Goal: Task Accomplishment & Management: Manage account settings

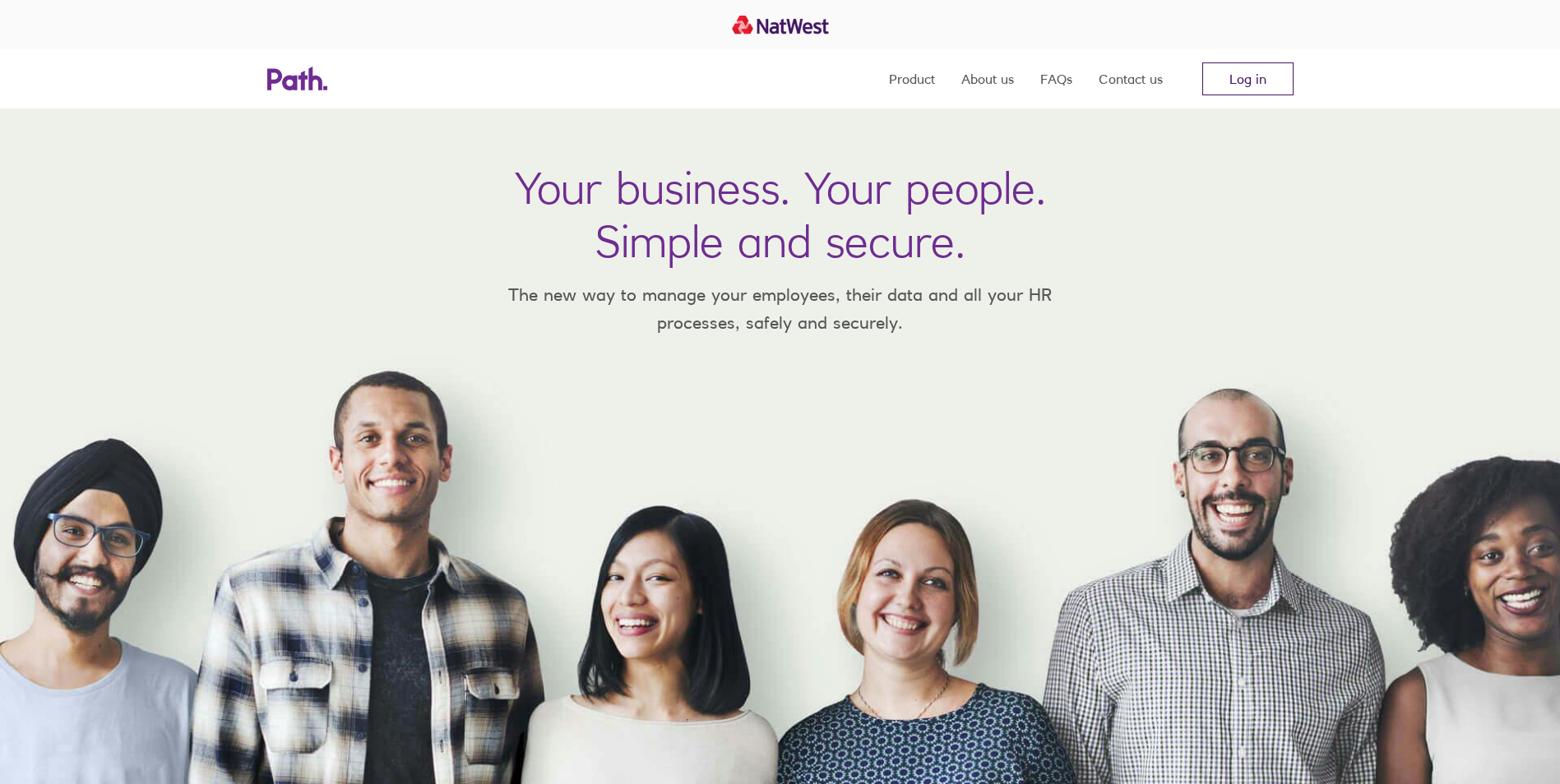
click at [1262, 77] on link "Log in" at bounding box center [1247, 78] width 91 height 33
click at [1239, 79] on link "Log in" at bounding box center [1247, 78] width 91 height 33
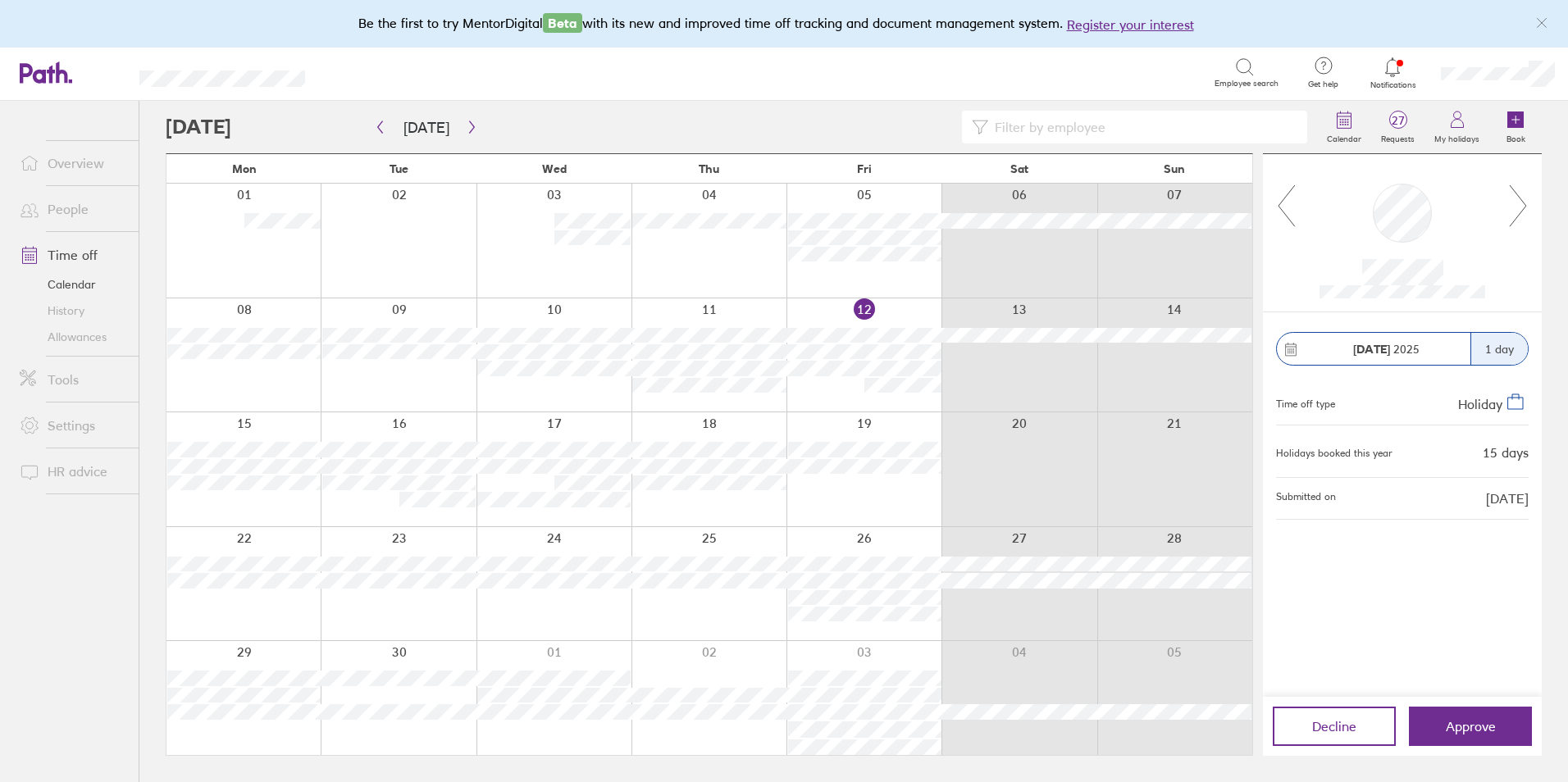
click at [1035, 128] on input at bounding box center [1143, 127] width 309 height 31
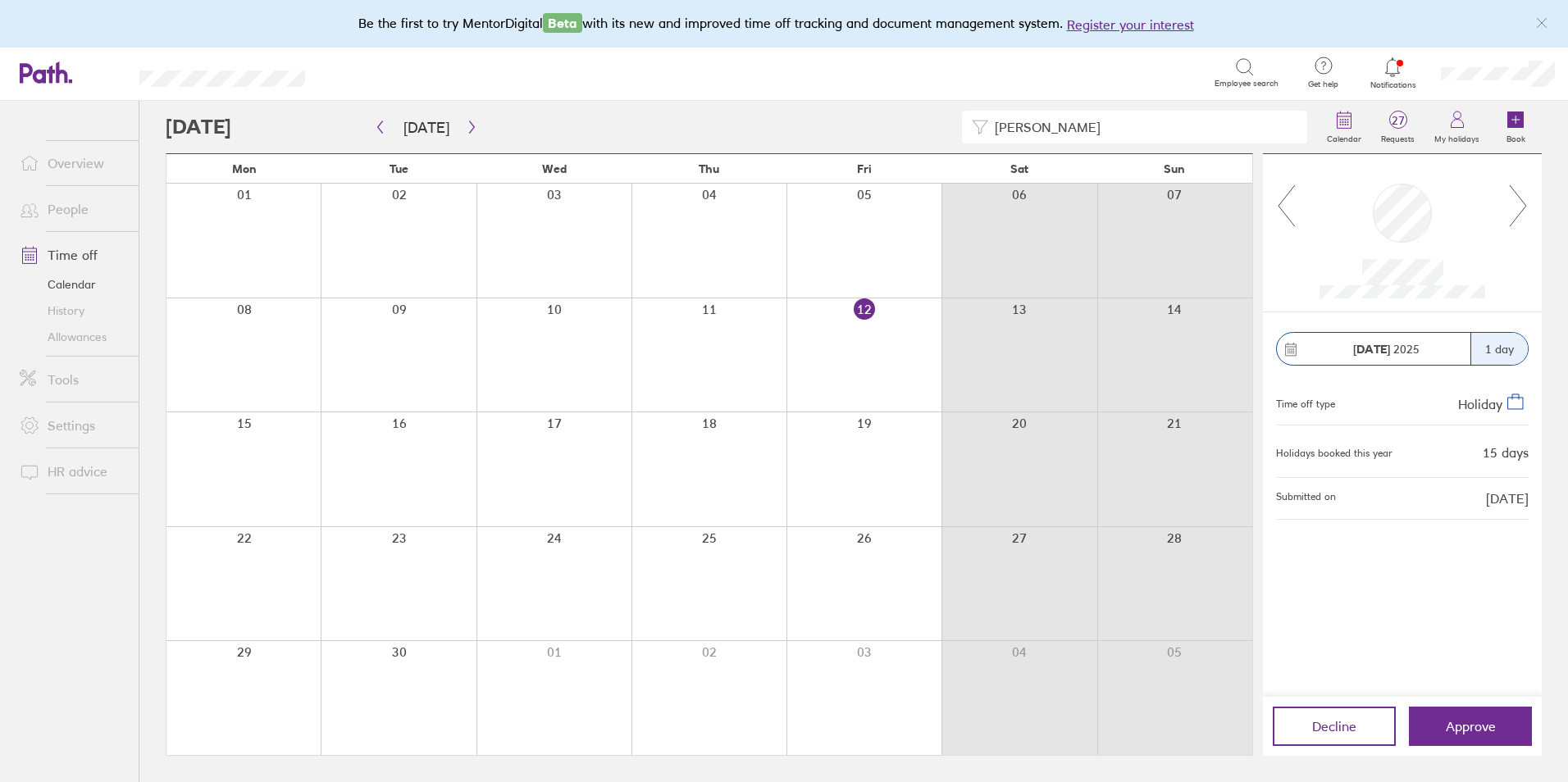
type input "linda richardson"
click at [1117, 122] on input "linda richardson" at bounding box center [1143, 127] width 309 height 31
click at [980, 126] on icon at bounding box center [980, 127] width 16 height 16
click at [87, 284] on link "Calendar" at bounding box center [73, 284] width 132 height 26
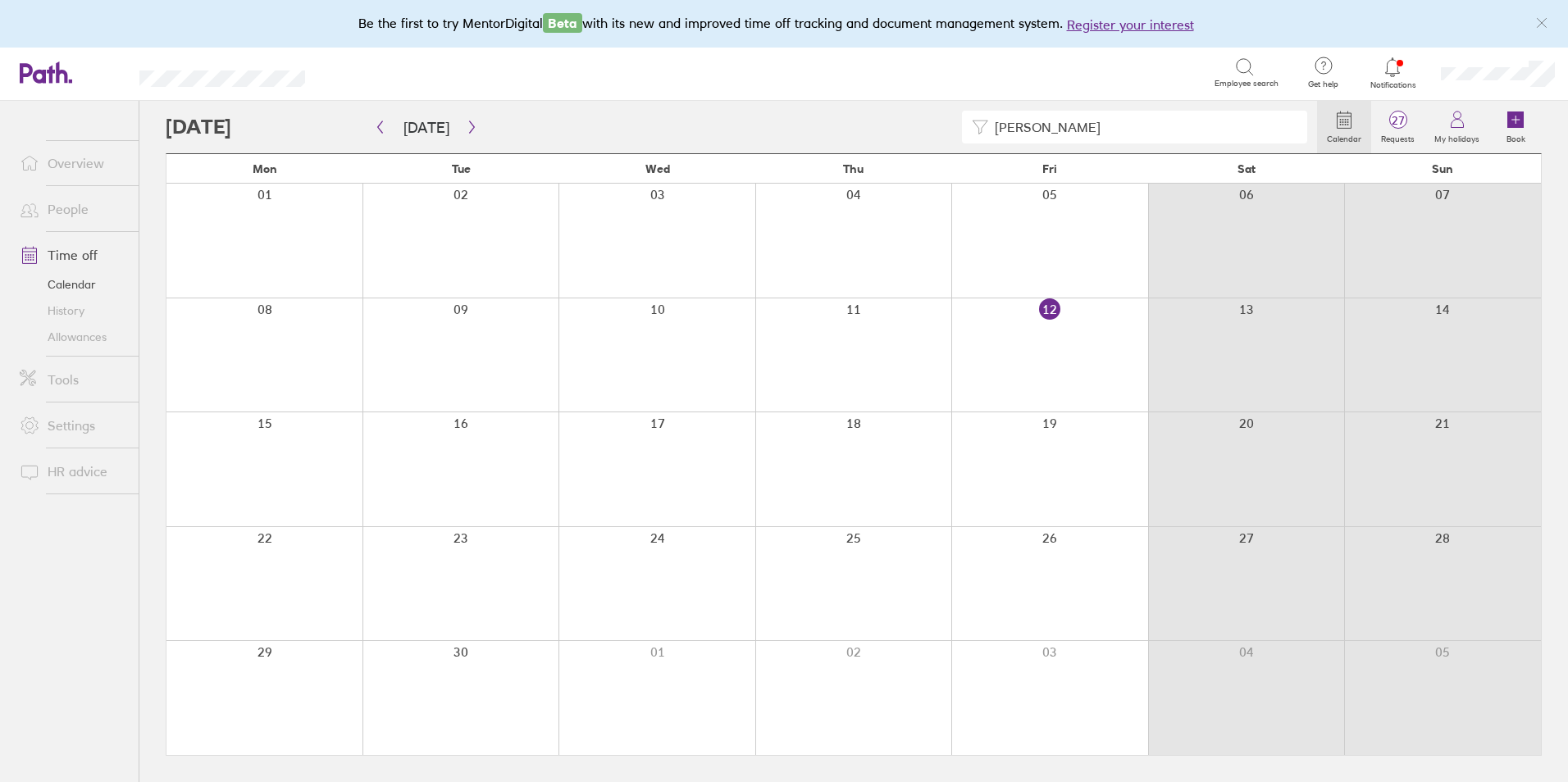
click at [1163, 125] on input "linda richardson" at bounding box center [1143, 127] width 309 height 31
click at [1131, 109] on div "linda richardson Calendar 27 Requests My holidays Book" at bounding box center [854, 127] width 1376 height 53
drag, startPoint x: 1110, startPoint y: 121, endPoint x: 917, endPoint y: 126, distance: 193.1
click at [917, 126] on div "linda richardson" at bounding box center [741, 127] width 1151 height 33
type input "linda"
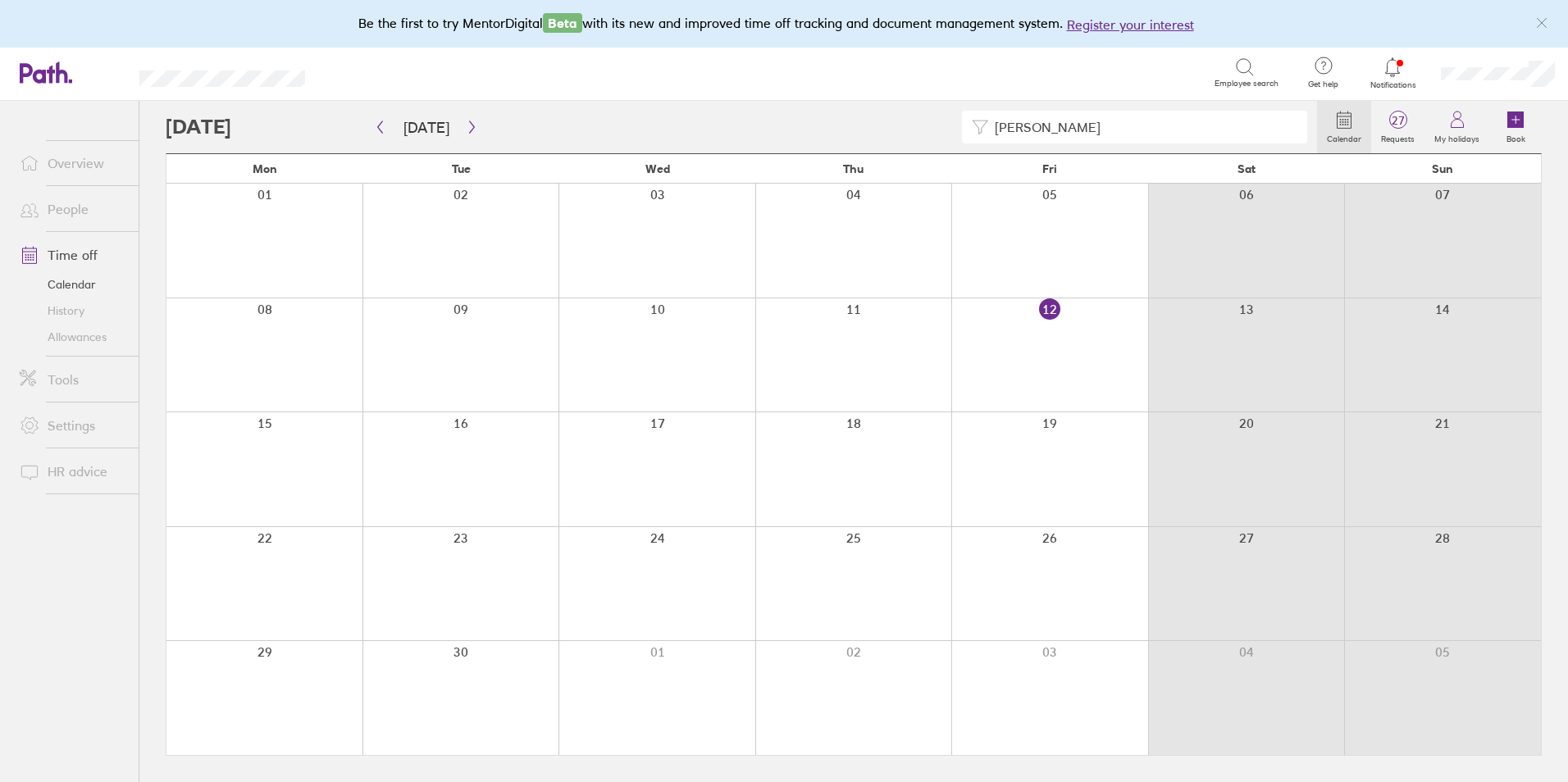
drag, startPoint x: 1127, startPoint y: 127, endPoint x: 884, endPoint y: 121, distance: 243.1
click at [884, 121] on div "linda" at bounding box center [741, 127] width 1151 height 33
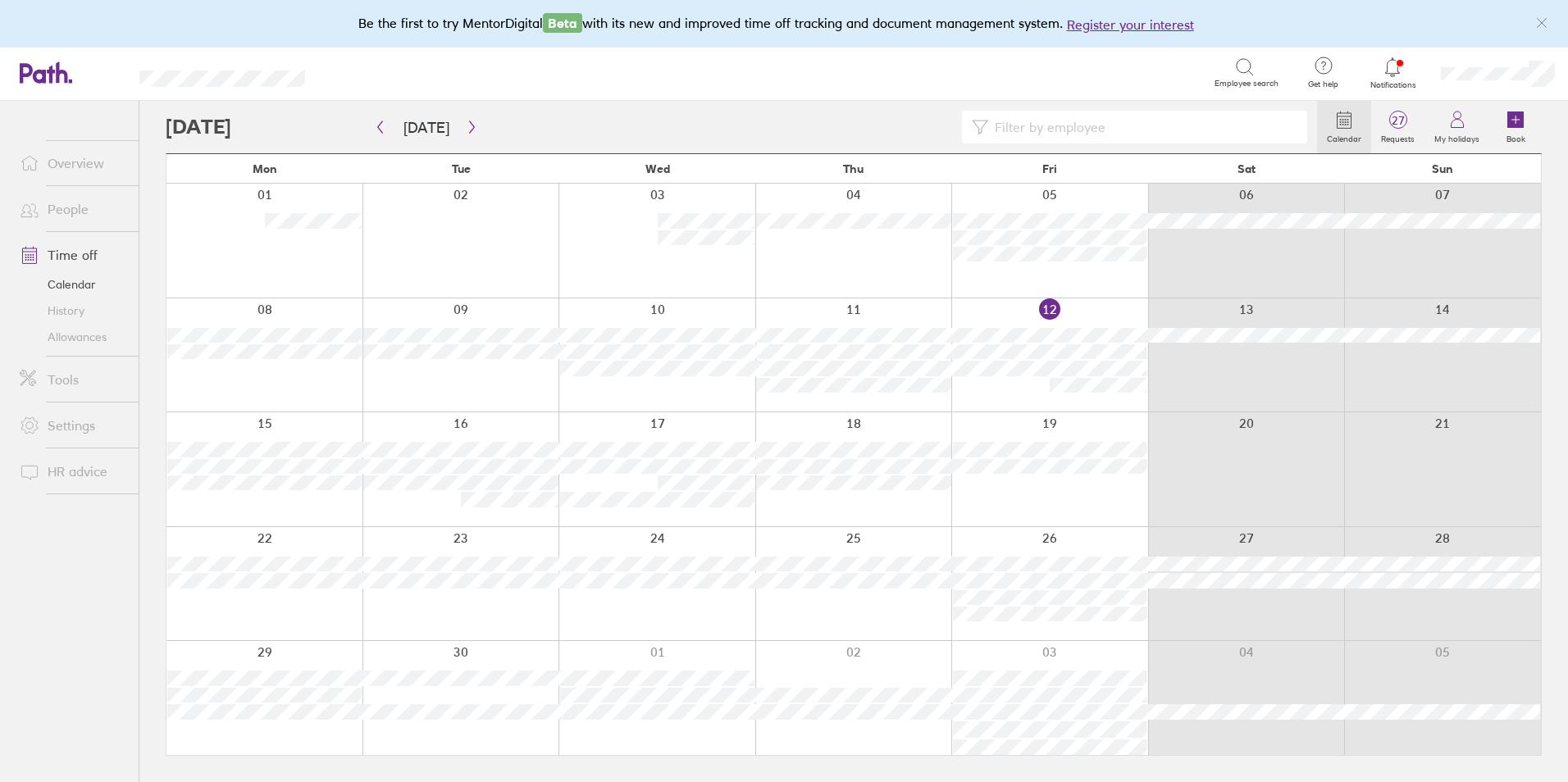
click at [72, 252] on link "Time off" at bounding box center [73, 254] width 132 height 33
click at [1240, 71] on icon at bounding box center [1245, 68] width 20 height 20
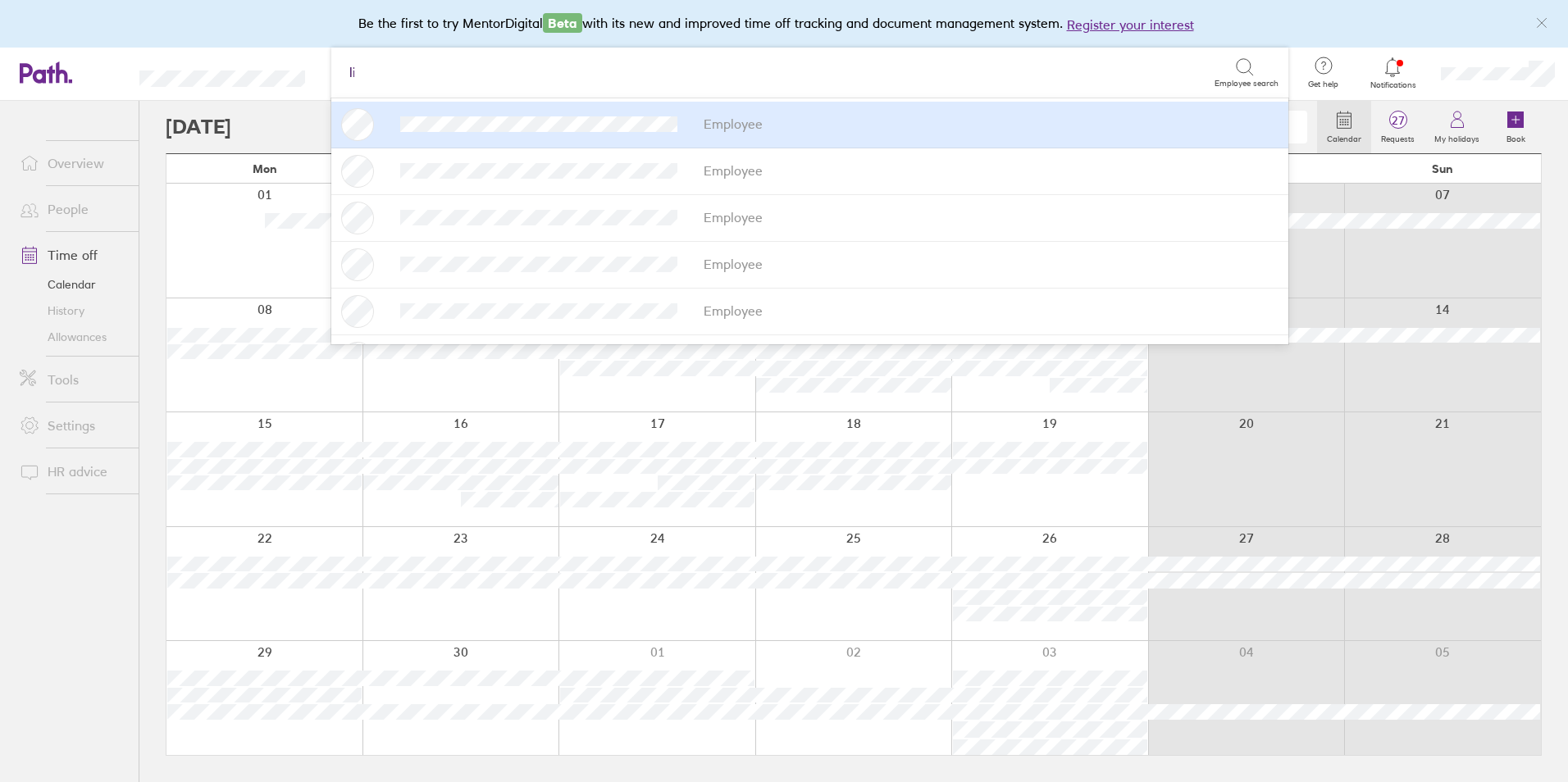
type input "lin"
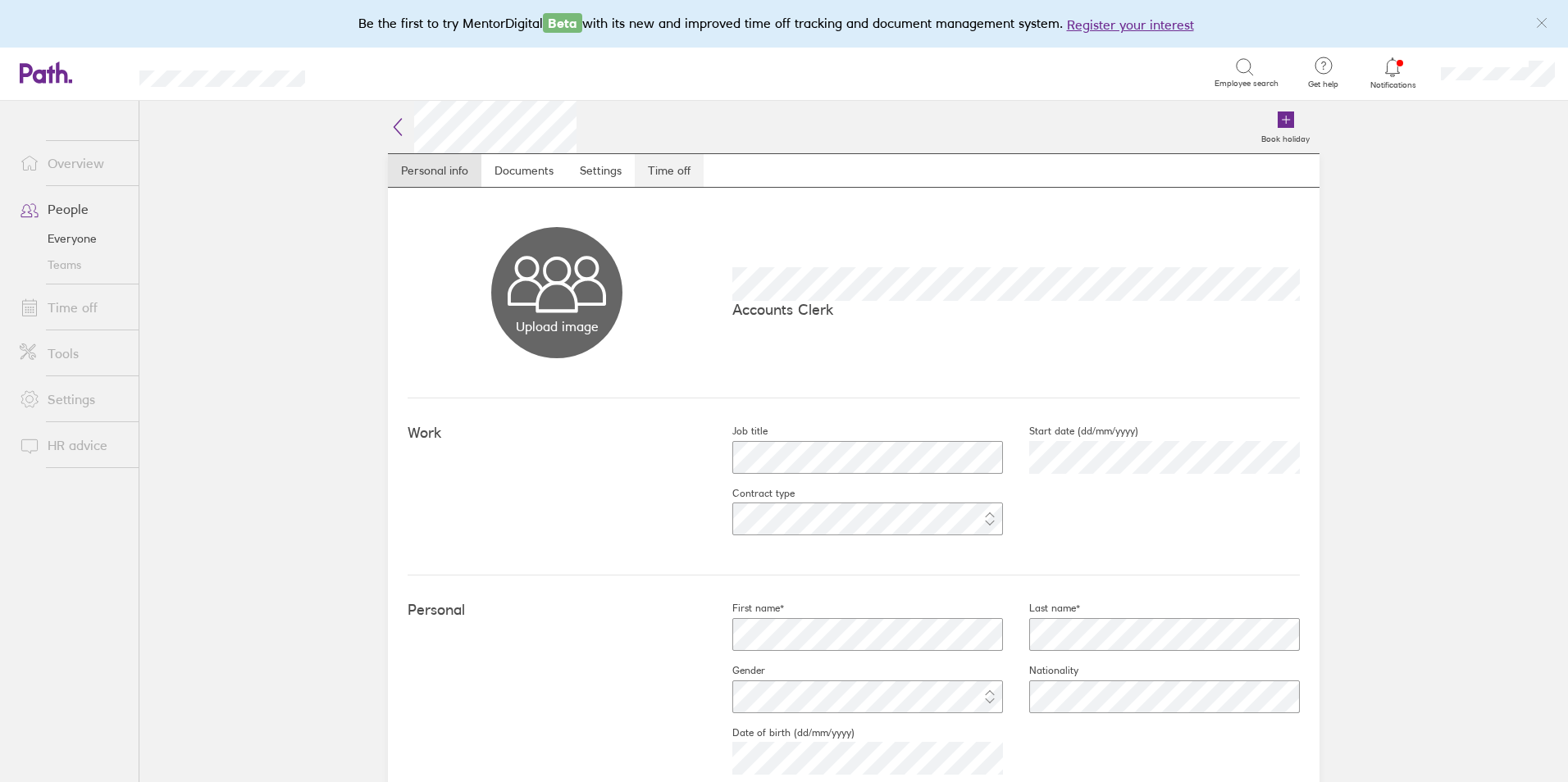
click at [666, 180] on link "Time off" at bounding box center [668, 171] width 69 height 33
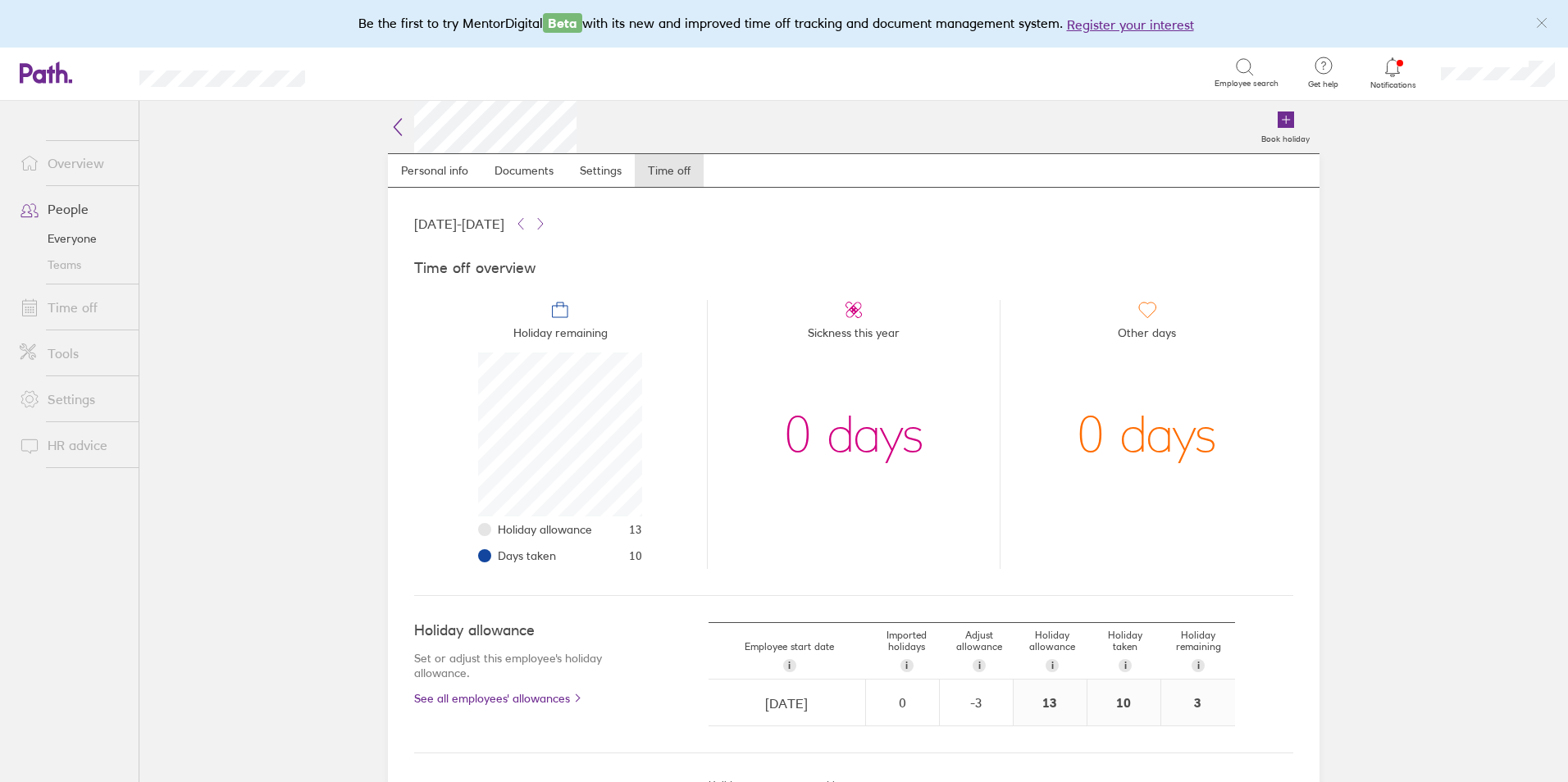
click at [463, 375] on li "Holiday remaining Holiday allowance 13 Days taken 10" at bounding box center [561, 435] width 293 height 269
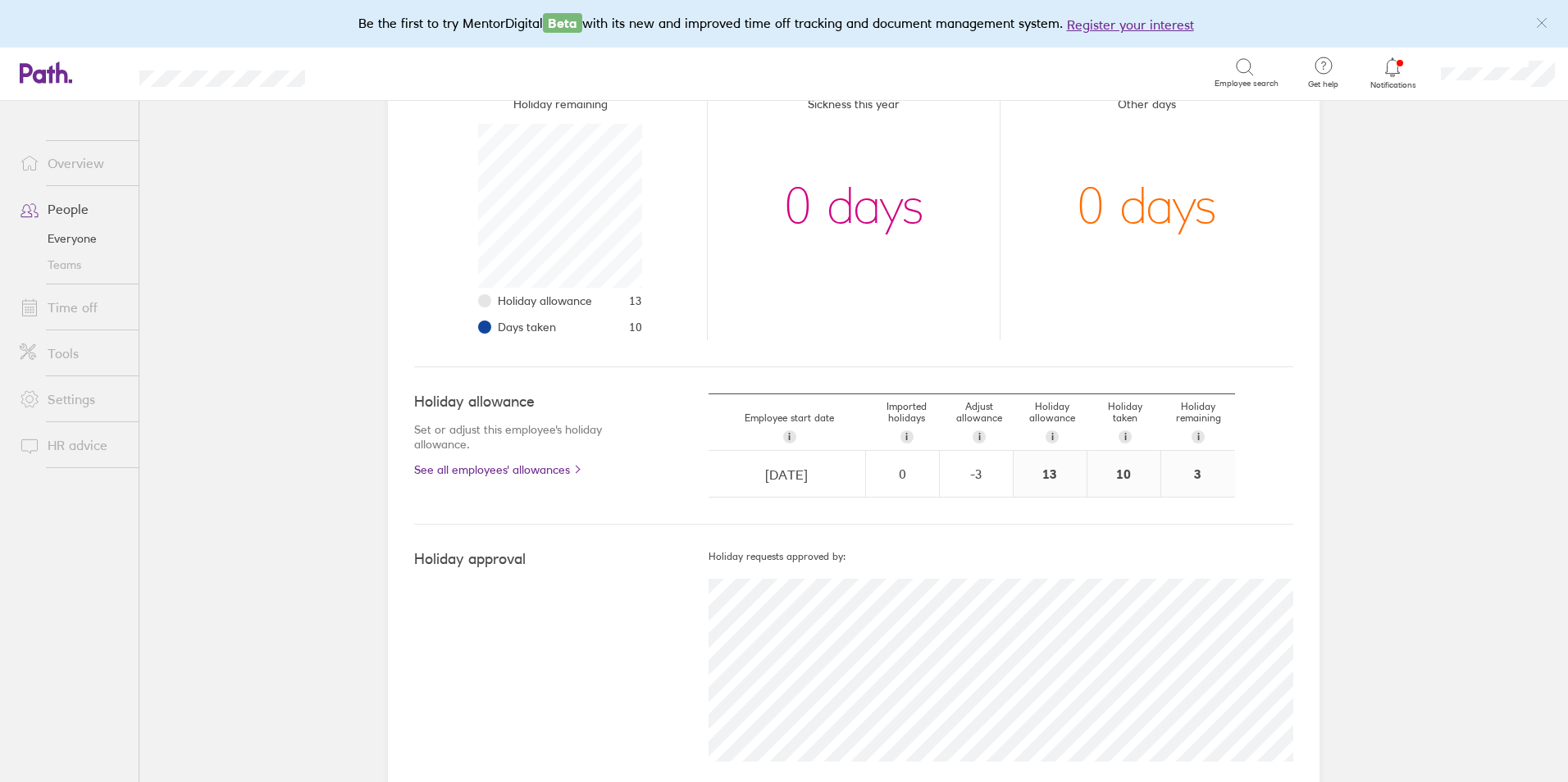
scroll to position [261, 0]
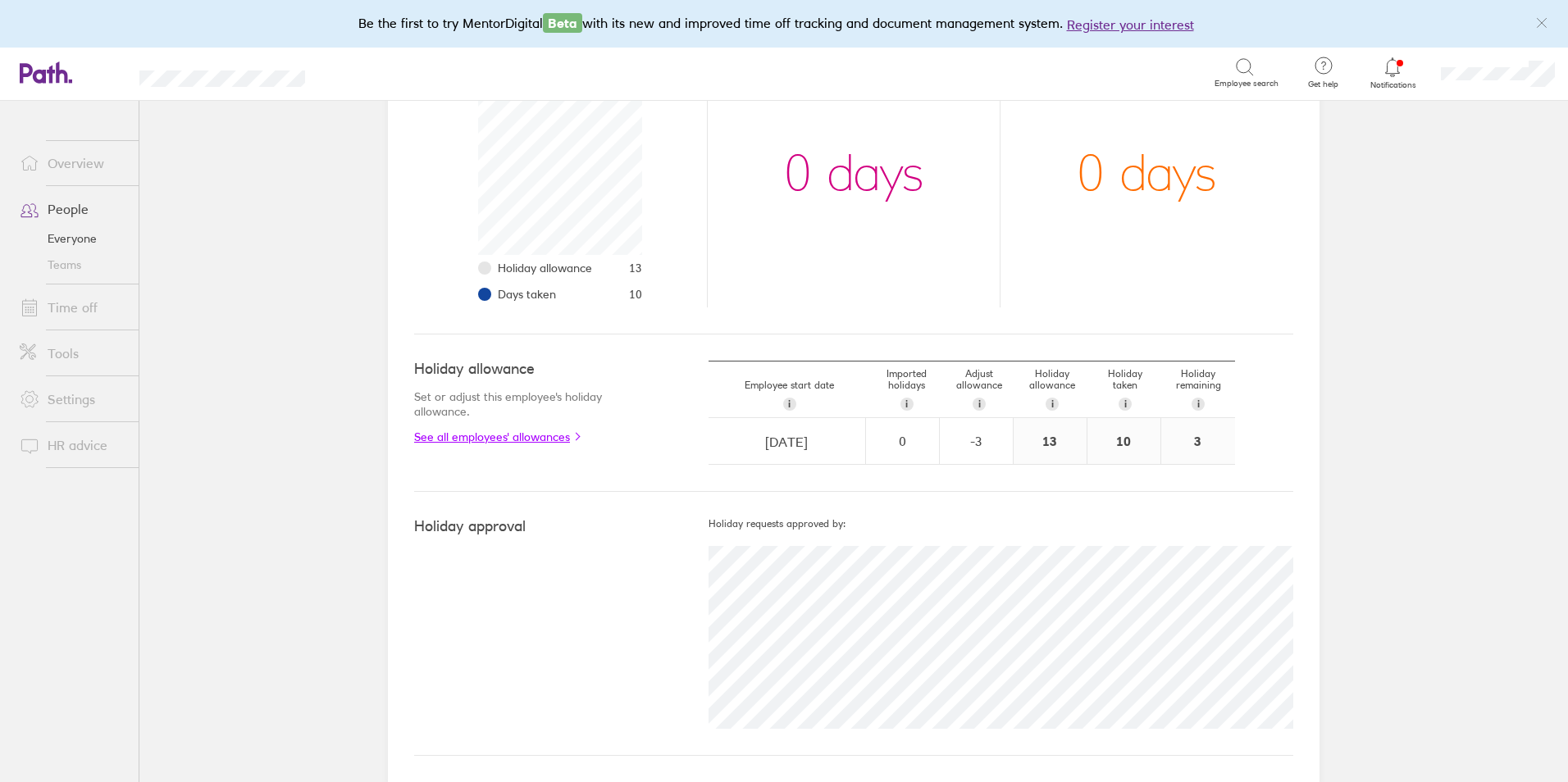
click at [523, 439] on link "See all employees' allowances" at bounding box center [528, 437] width 228 height 13
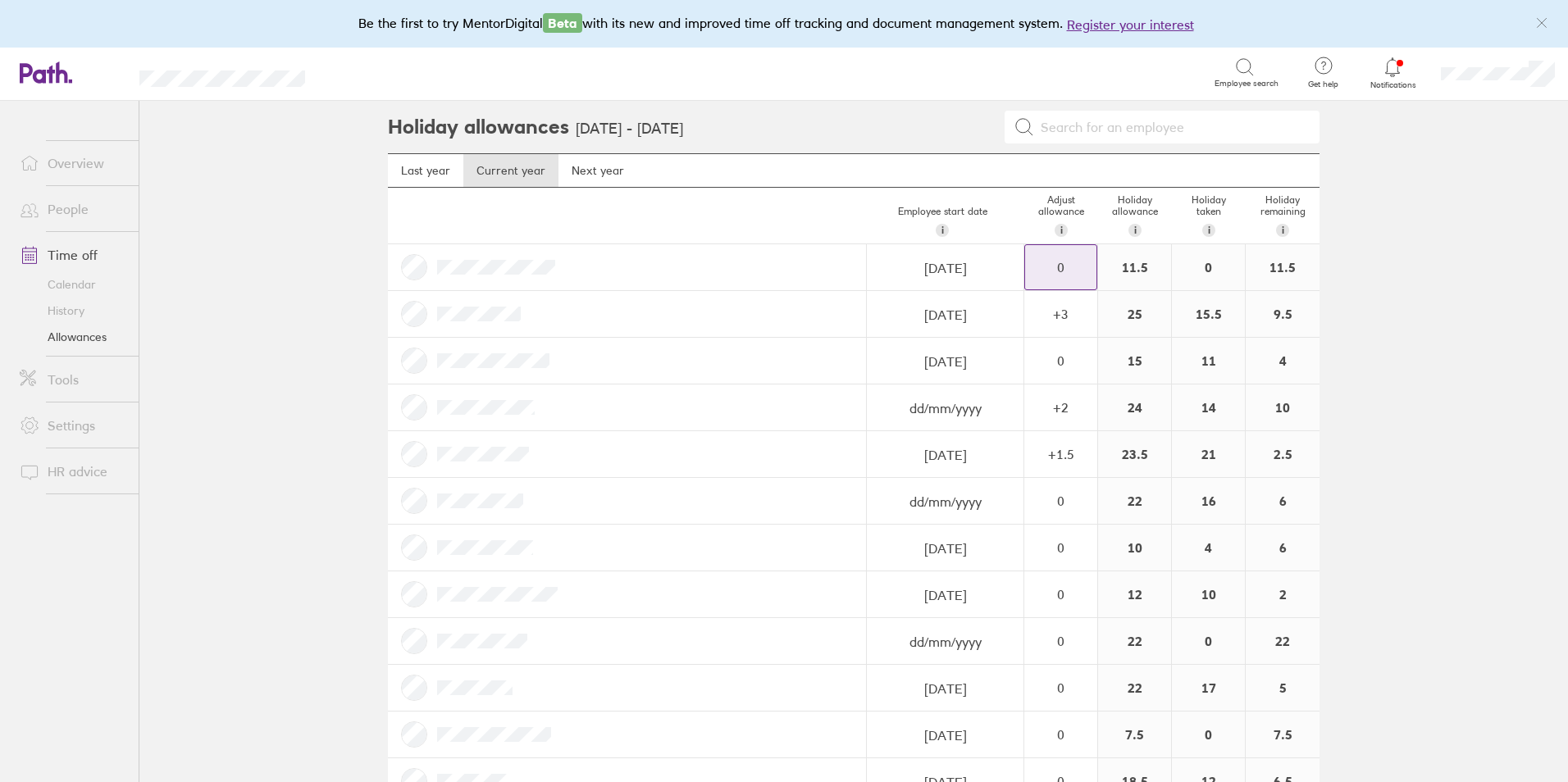
click at [1039, 268] on div "0" at bounding box center [1061, 267] width 72 height 15
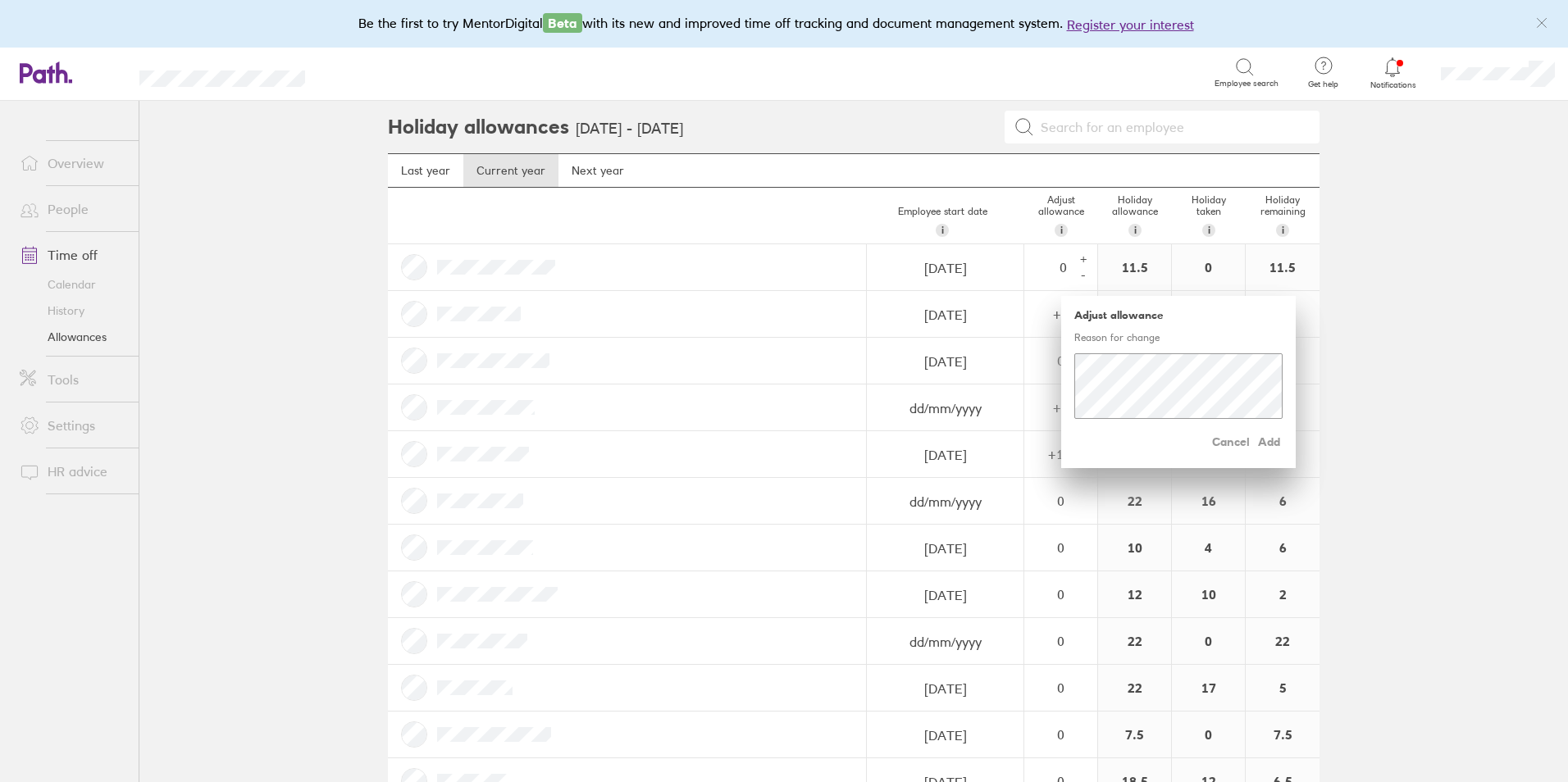
click at [1390, 334] on main "Holiday allowances 1 Jan 2025 - 31 Dec 2025 Last year Current year Next year Em…" at bounding box center [854, 441] width 1428 height 681
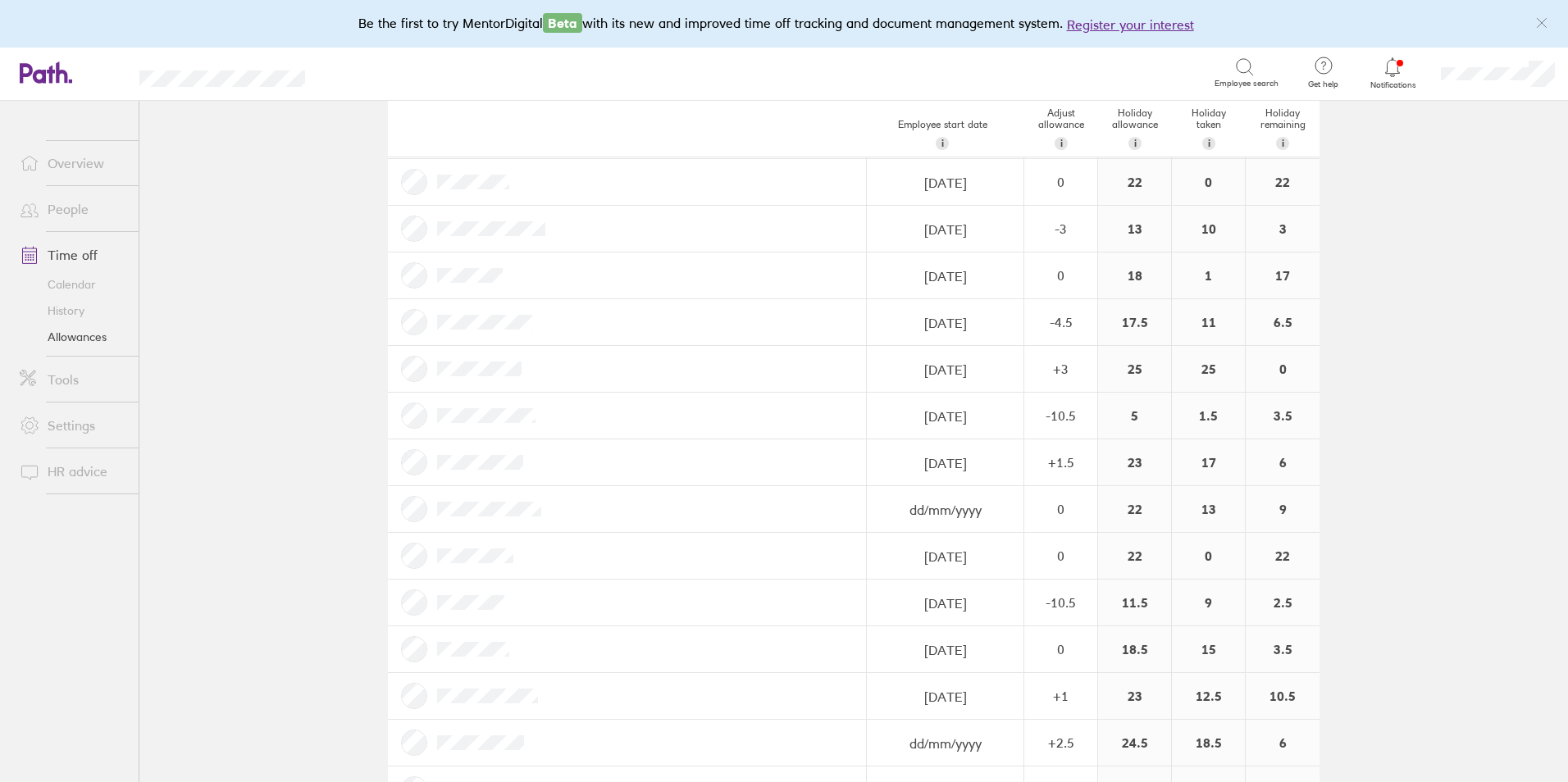
scroll to position [1230, 0]
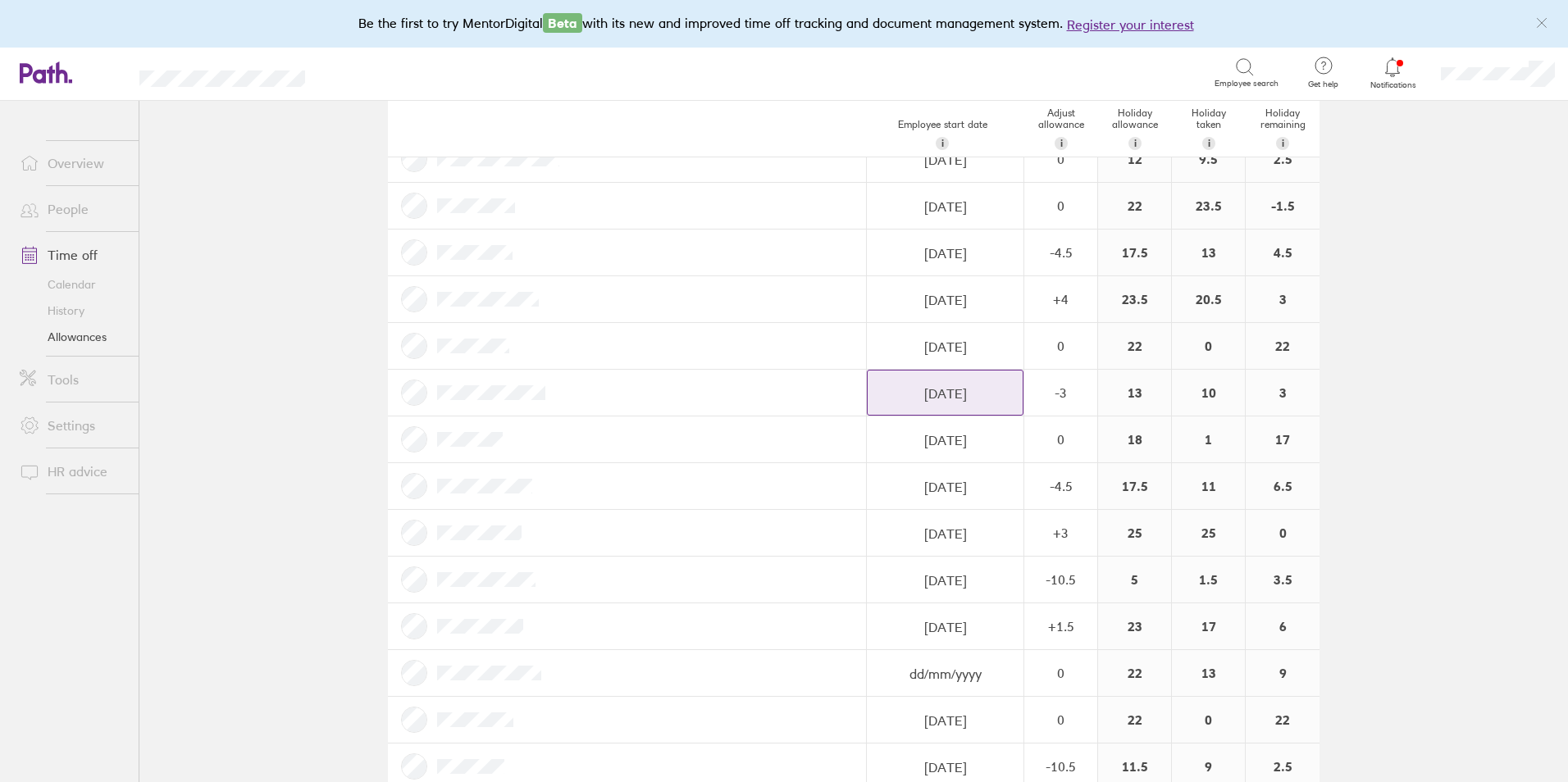
select select "March"
select select "2025"
select select "April"
select select "2025"
select select "May"
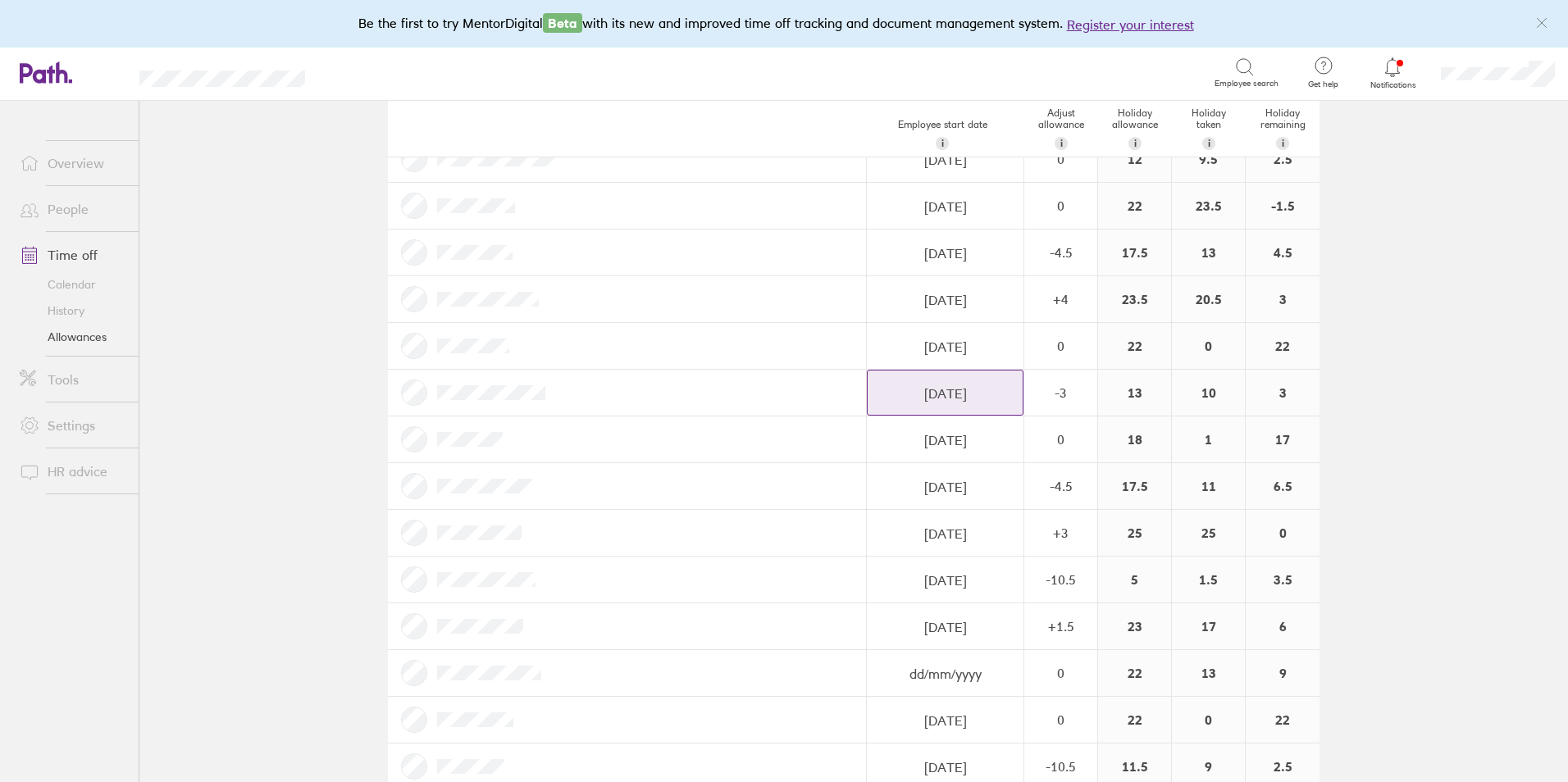
select select "2025"
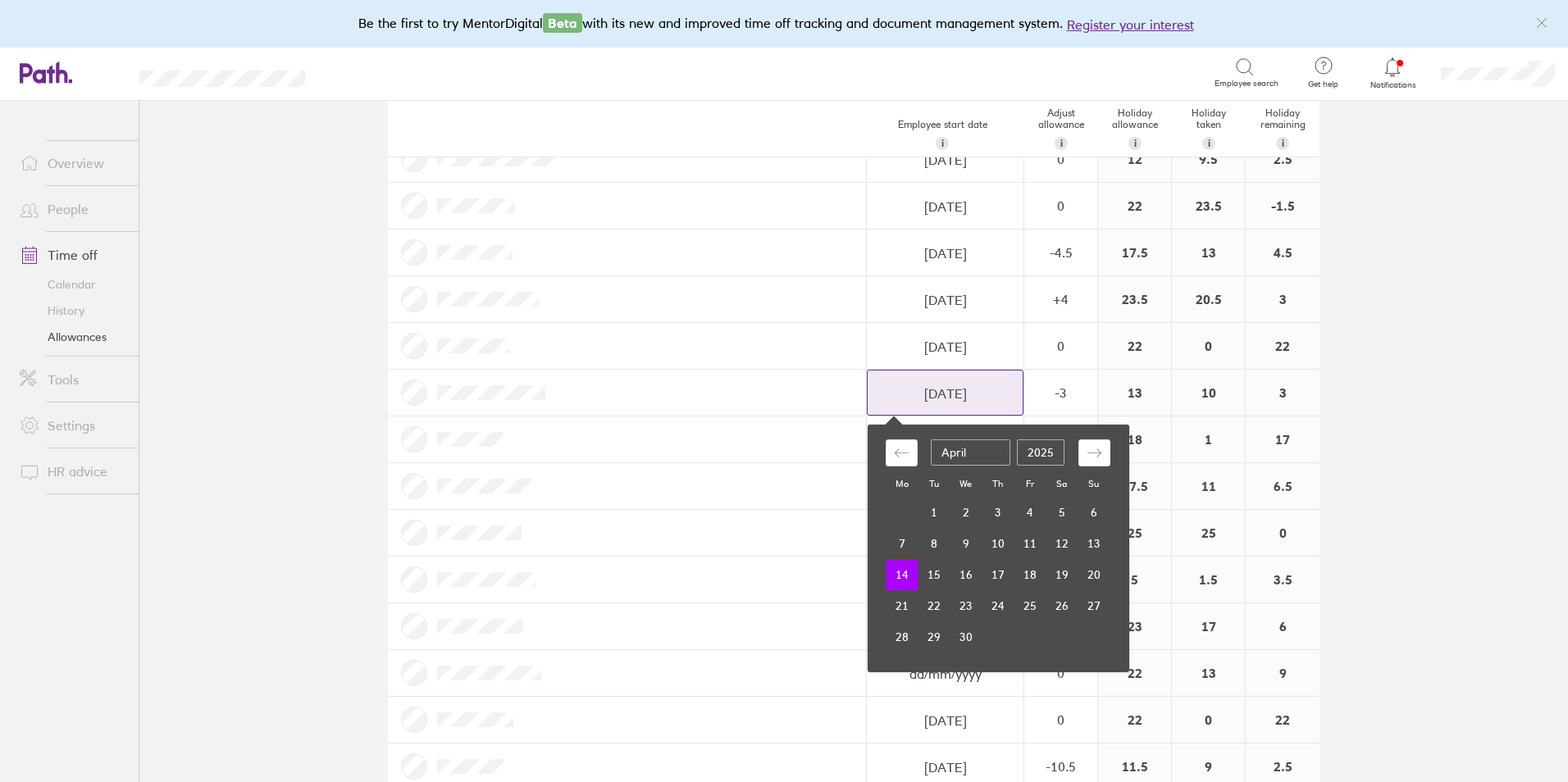
click at [922, 385] on input "14/04/2025" at bounding box center [945, 394] width 155 height 46
click at [1395, 320] on main "Holiday allowances 1 Jan 2025 - 31 Dec 2025 Last year Current year Next year Em…" at bounding box center [854, 441] width 1428 height 681
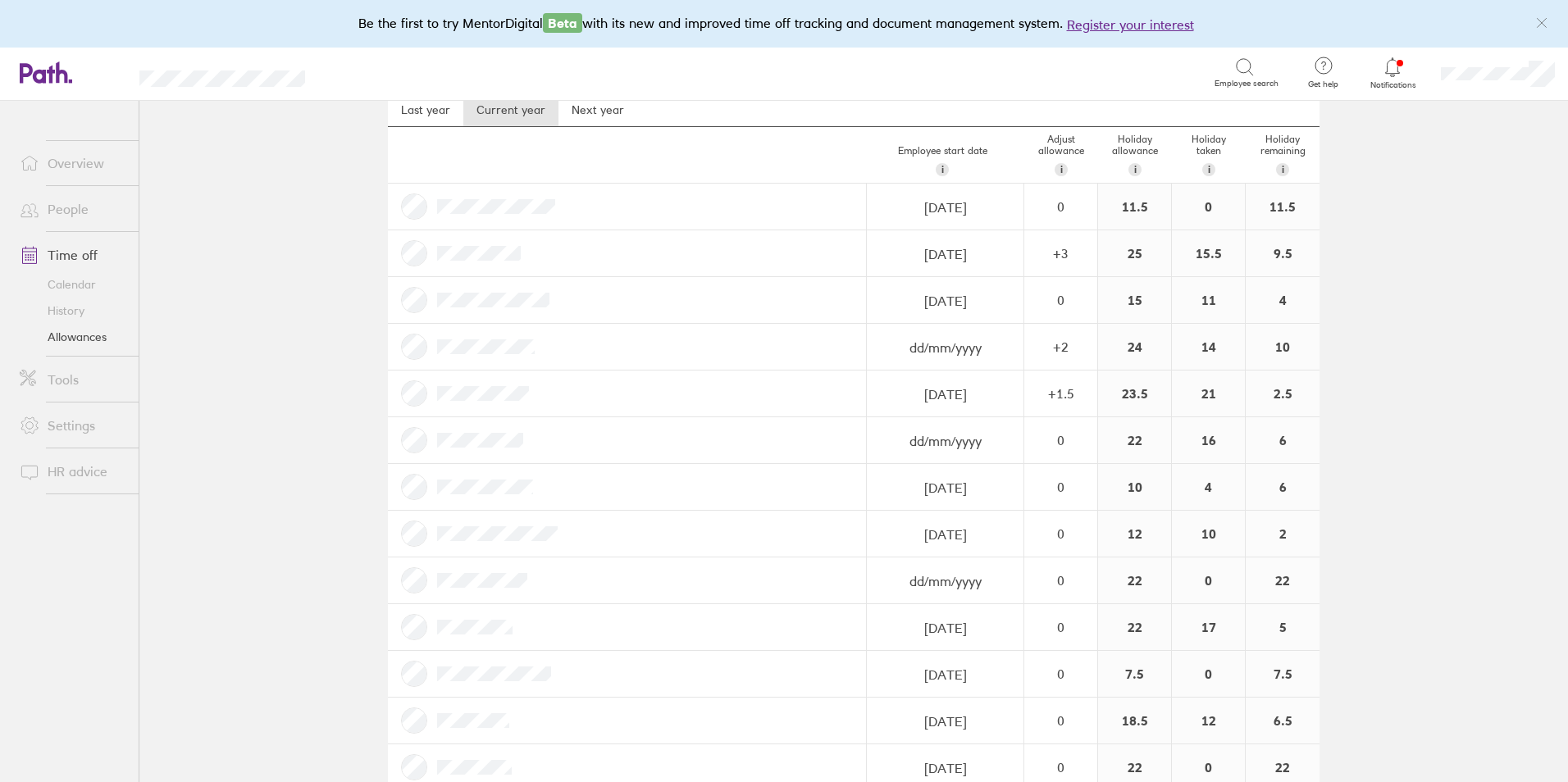
scroll to position [0, 0]
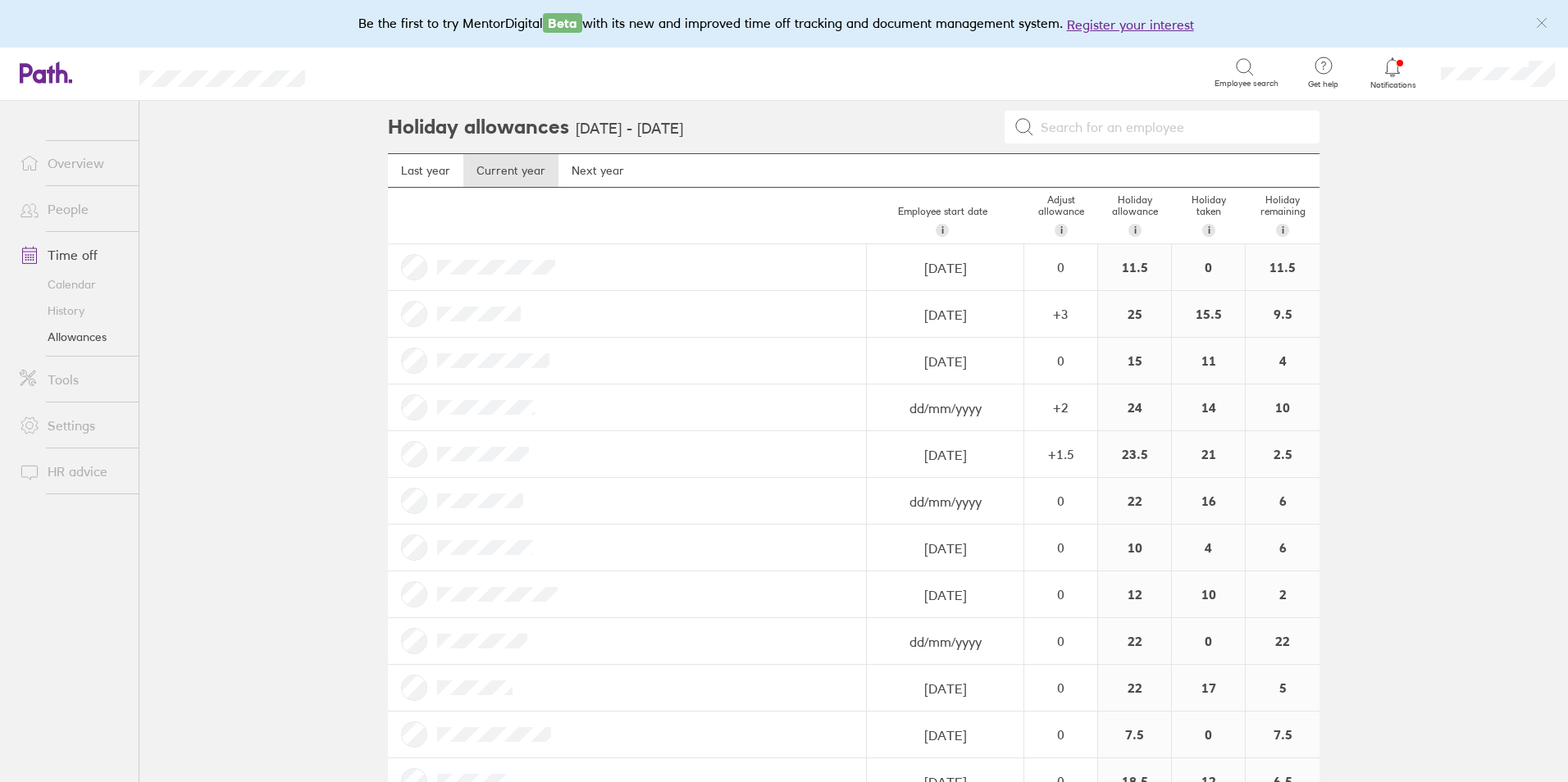
click at [1237, 69] on icon at bounding box center [1245, 68] width 20 height 20
click at [1233, 59] on div "Employee search" at bounding box center [1247, 73] width 64 height 31
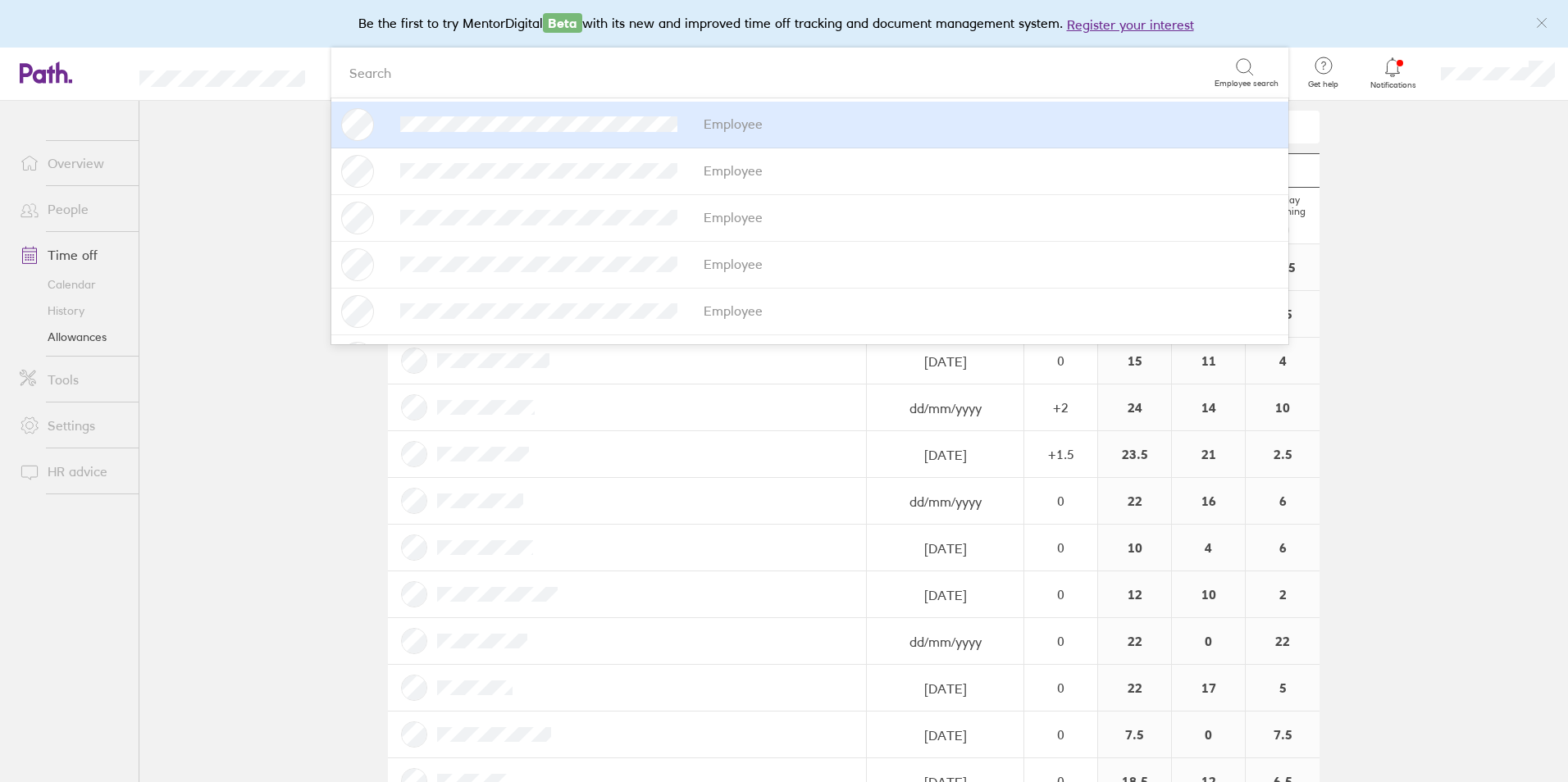
click at [447, 84] on div "Search" at bounding box center [778, 72] width 874 height 25
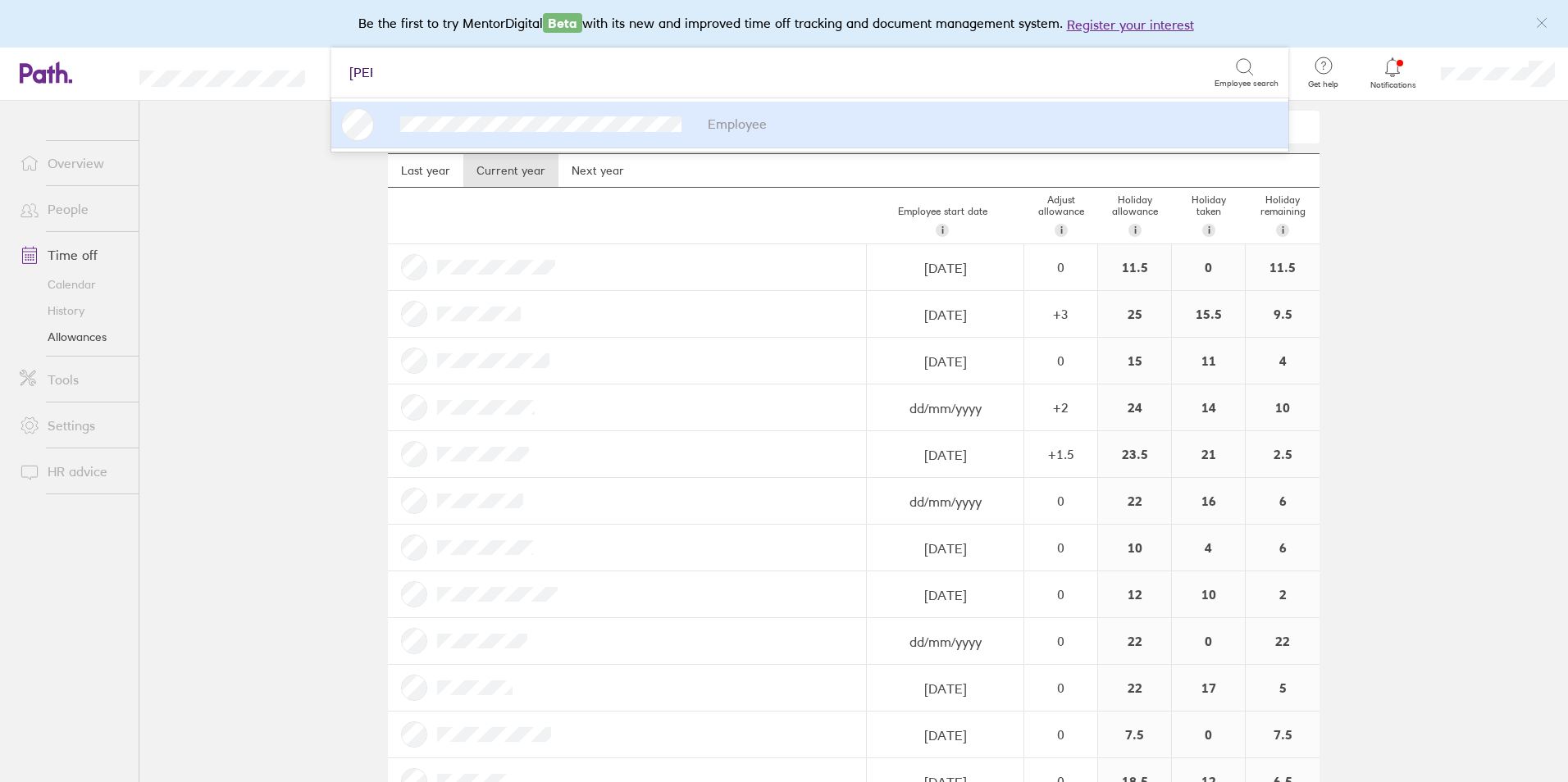
type input "linda"
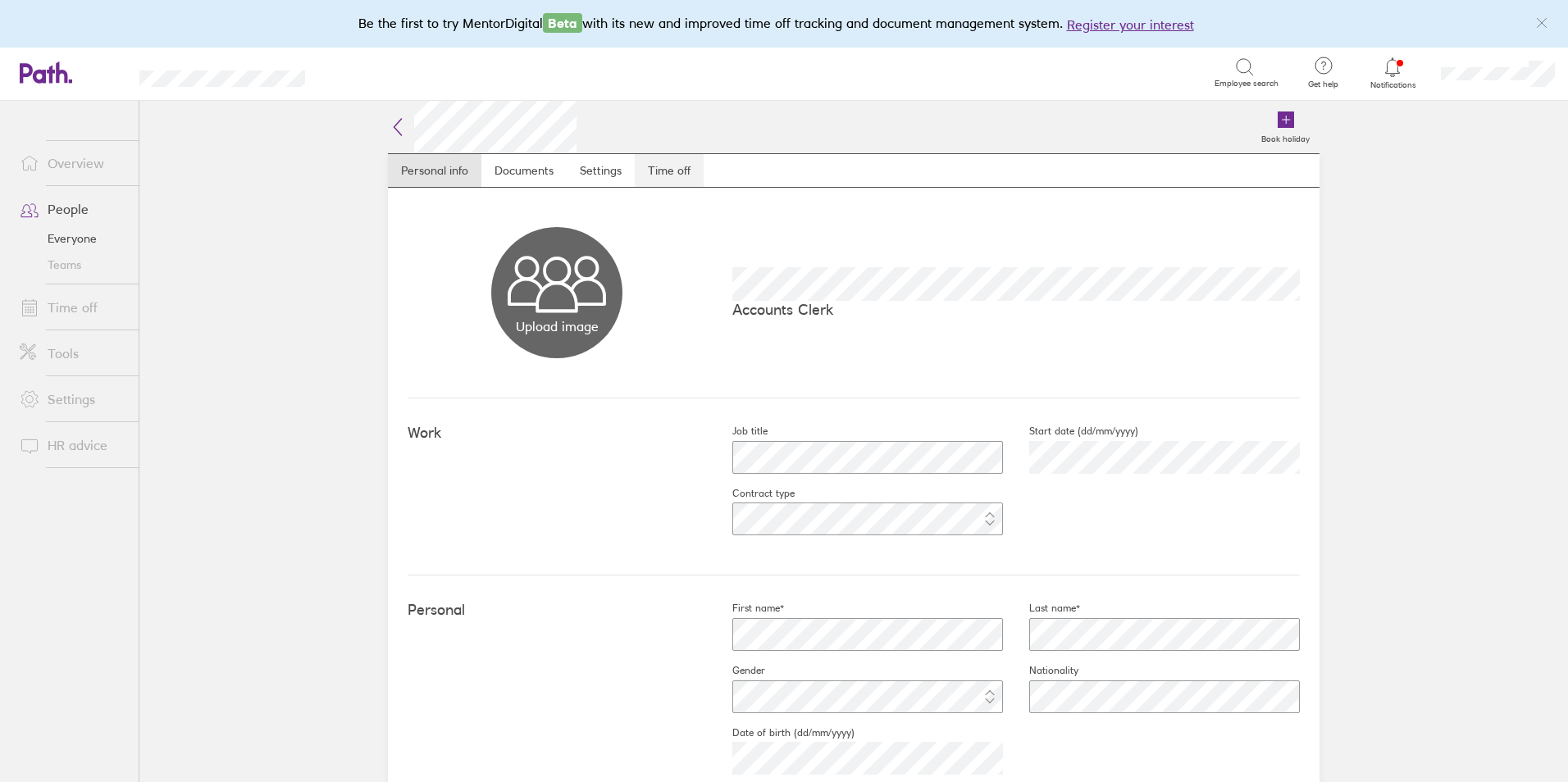
click at [654, 169] on link "Time off" at bounding box center [668, 171] width 69 height 33
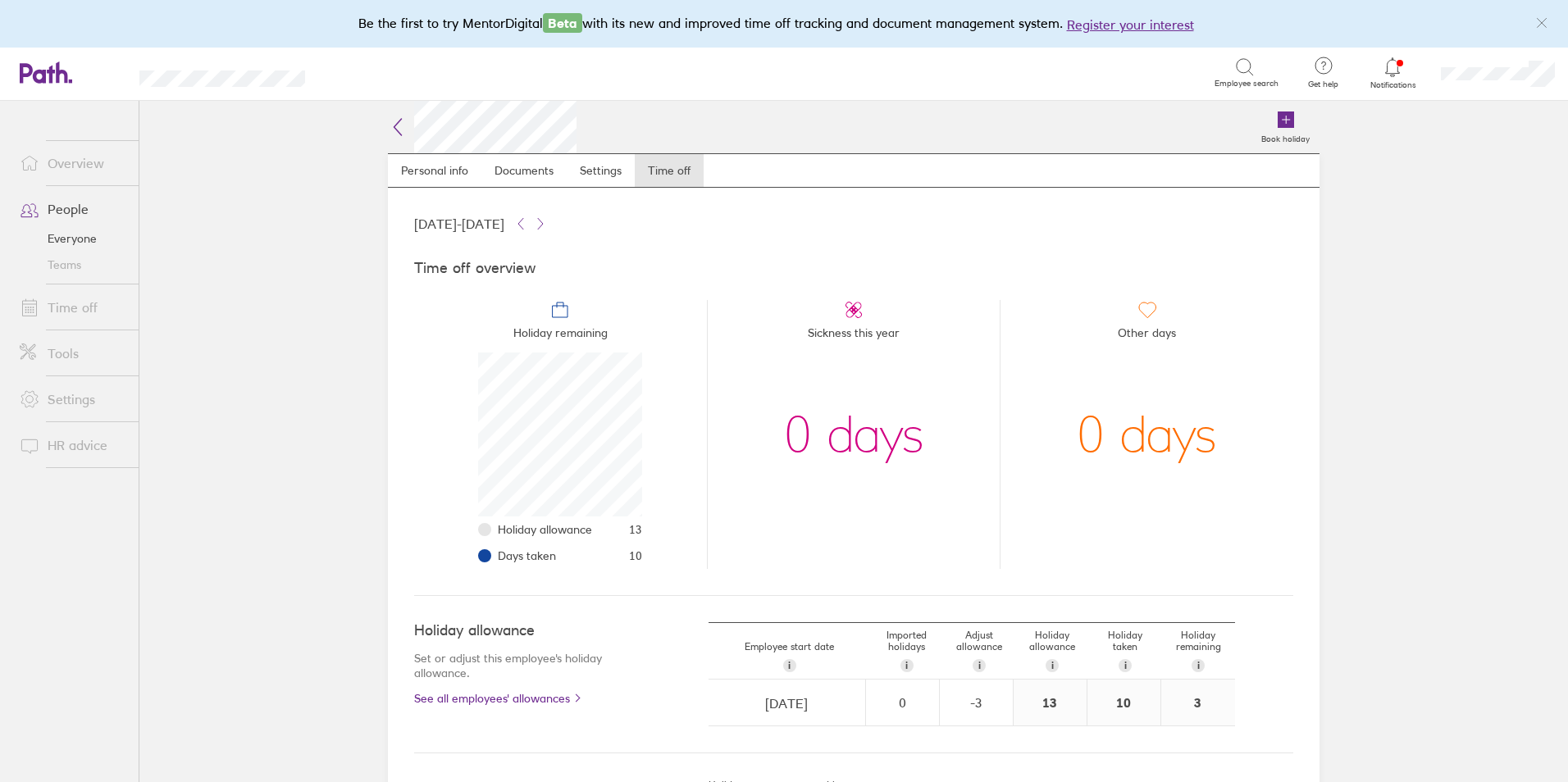
scroll to position [246, 0]
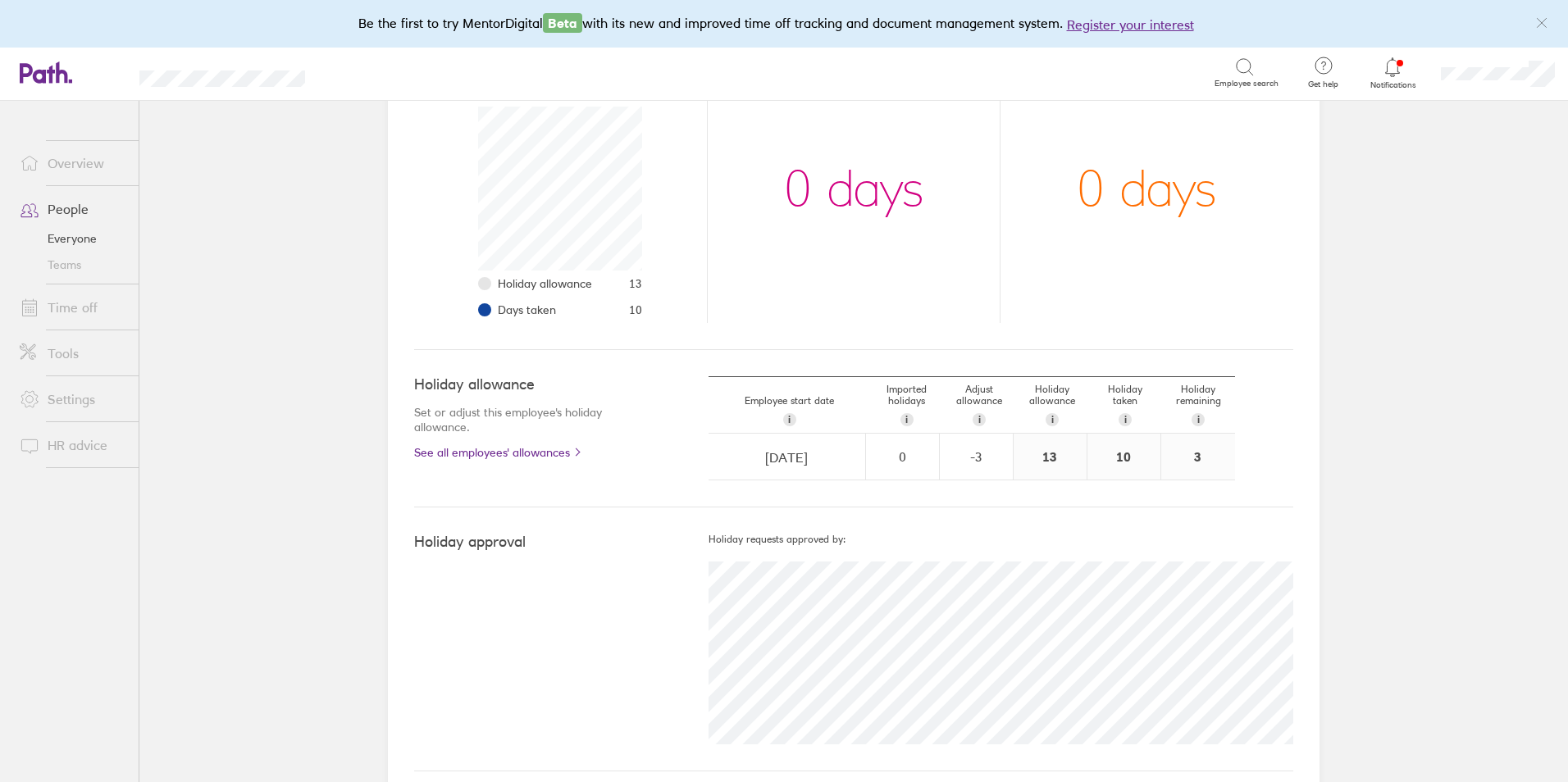
click at [1127, 467] on div "10" at bounding box center [1123, 457] width 73 height 46
click at [1133, 464] on div "10" at bounding box center [1123, 457] width 73 height 46
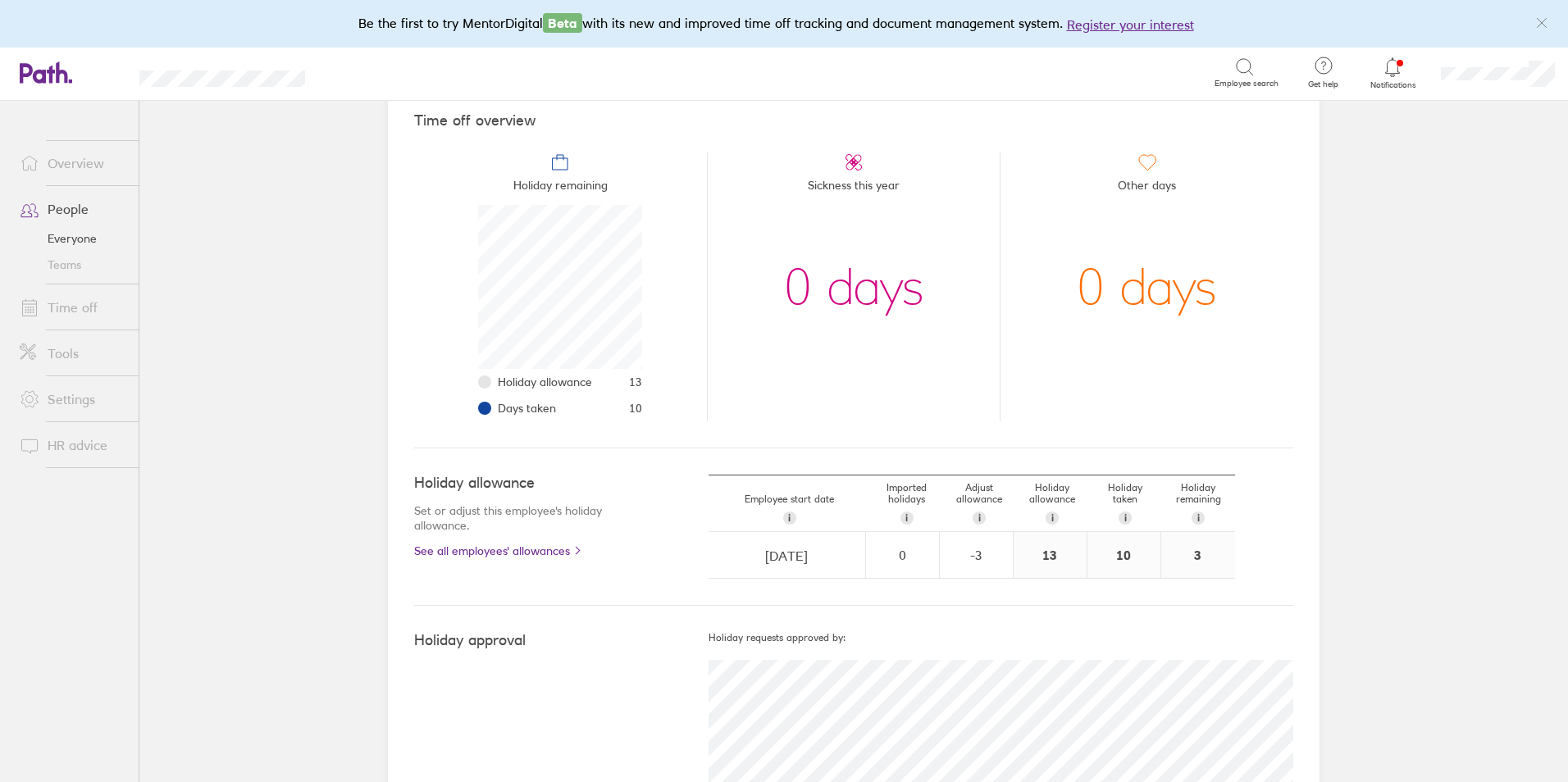
scroll to position [164, 0]
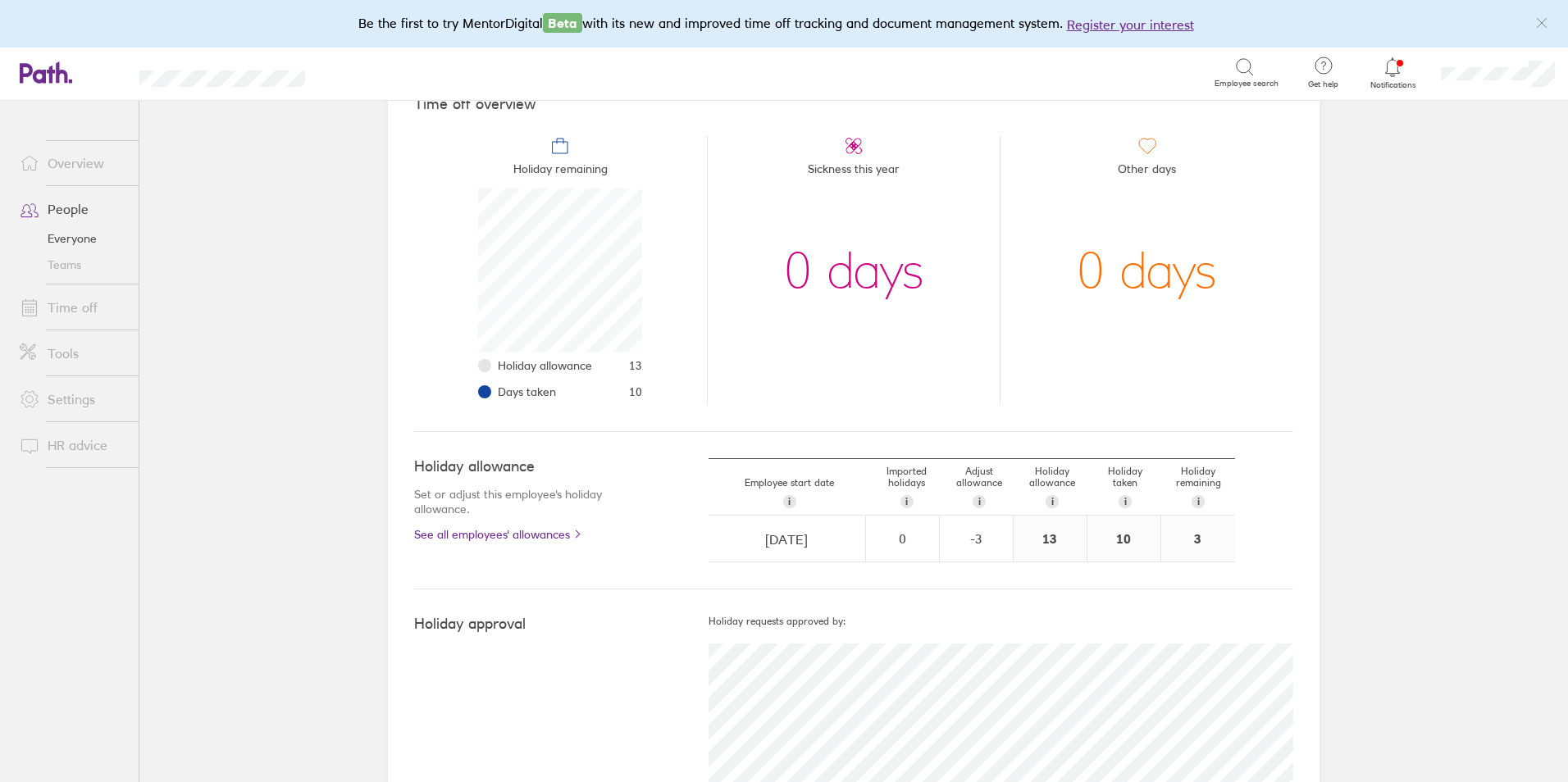
click at [559, 153] on icon at bounding box center [561, 146] width 20 height 20
click at [559, 155] on icon at bounding box center [561, 146] width 20 height 20
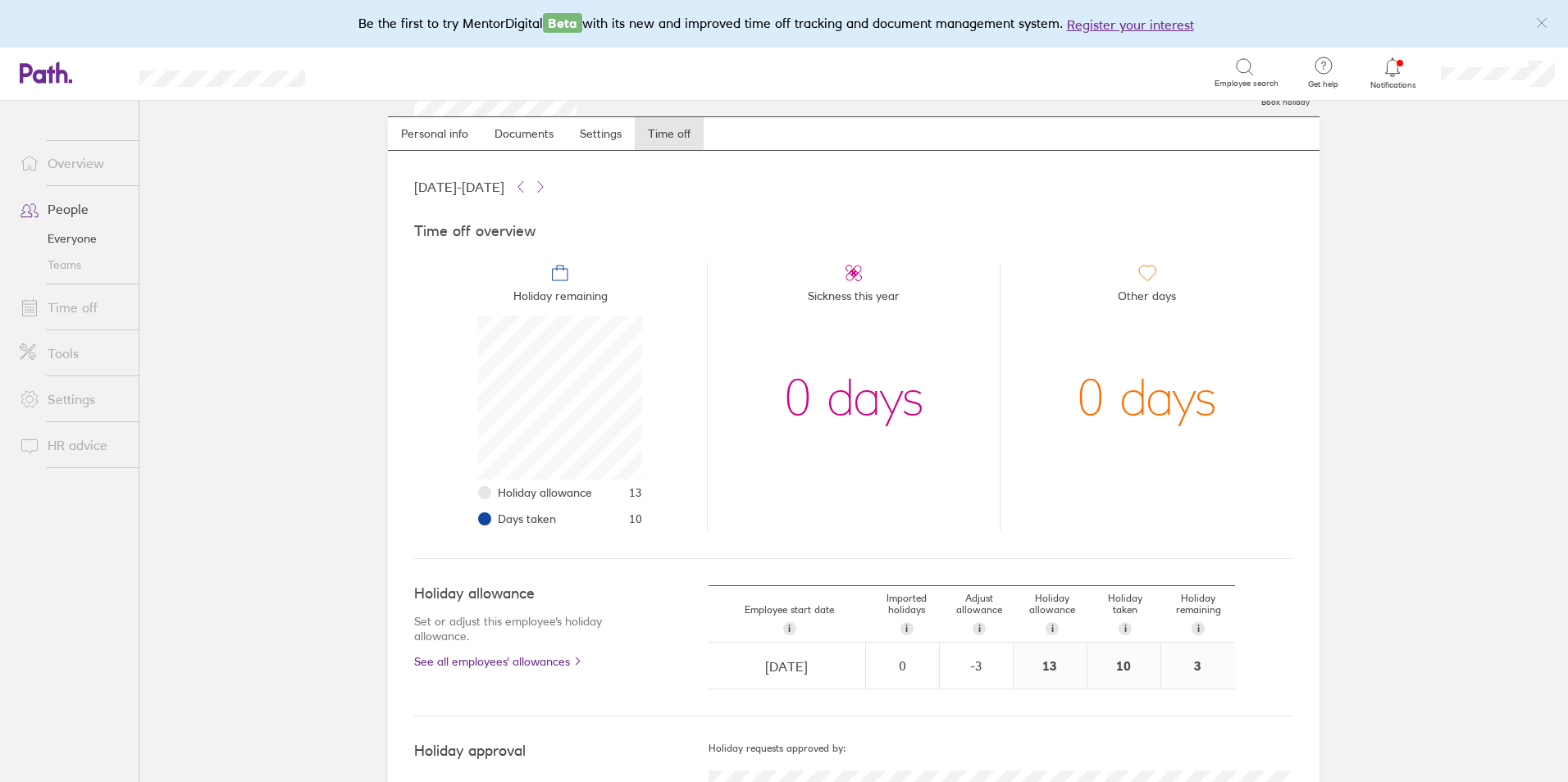
scroll to position [0, 0]
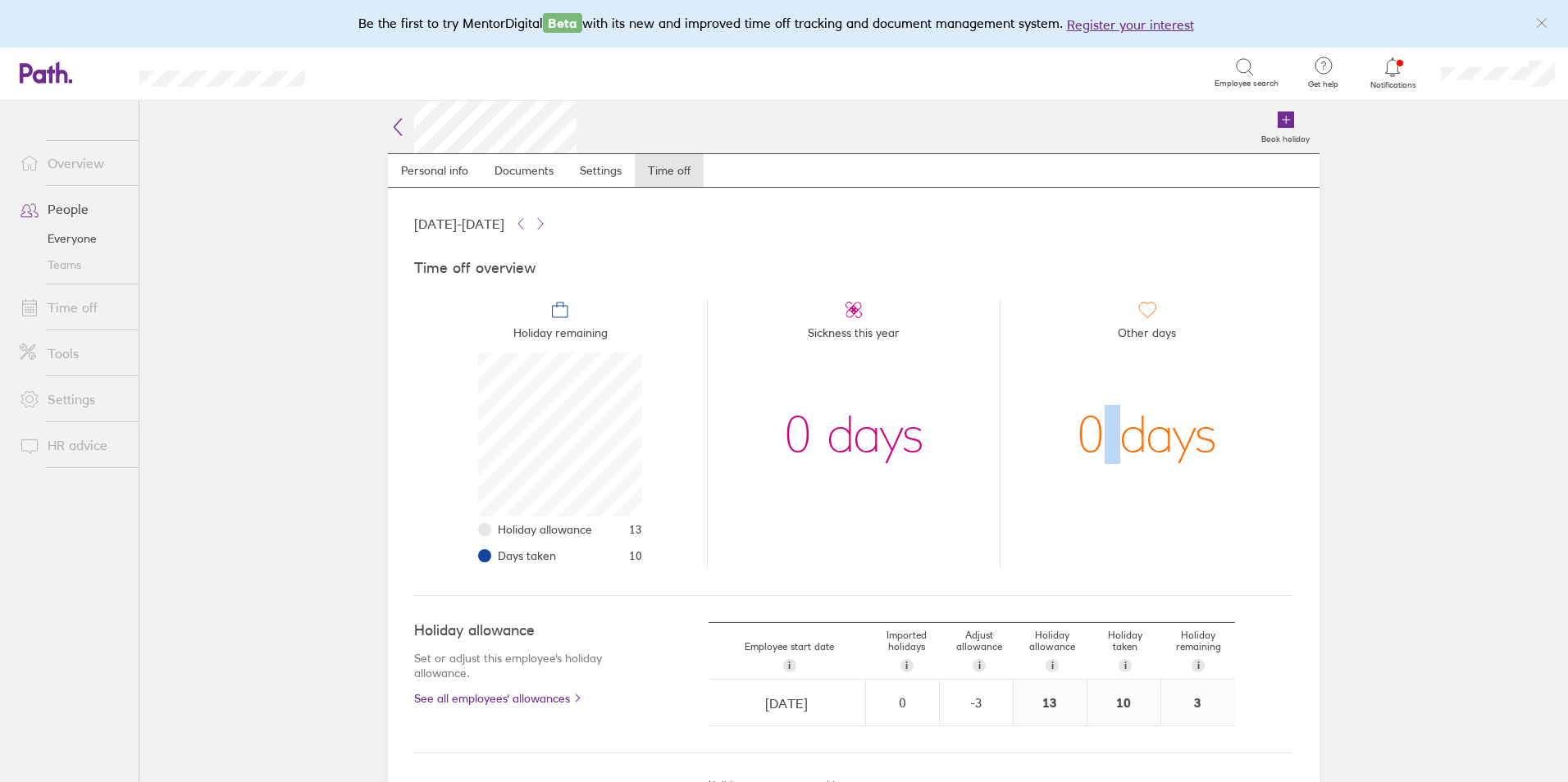
click at [1109, 376] on div "0 days" at bounding box center [1147, 435] width 141 height 164
click at [1110, 376] on div "0 days" at bounding box center [1147, 435] width 141 height 164
click at [1114, 372] on div "0 days" at bounding box center [1147, 435] width 141 height 164
click at [1177, 408] on div "0 days" at bounding box center [1147, 435] width 141 height 164
click at [879, 422] on div "0 days" at bounding box center [854, 435] width 141 height 164
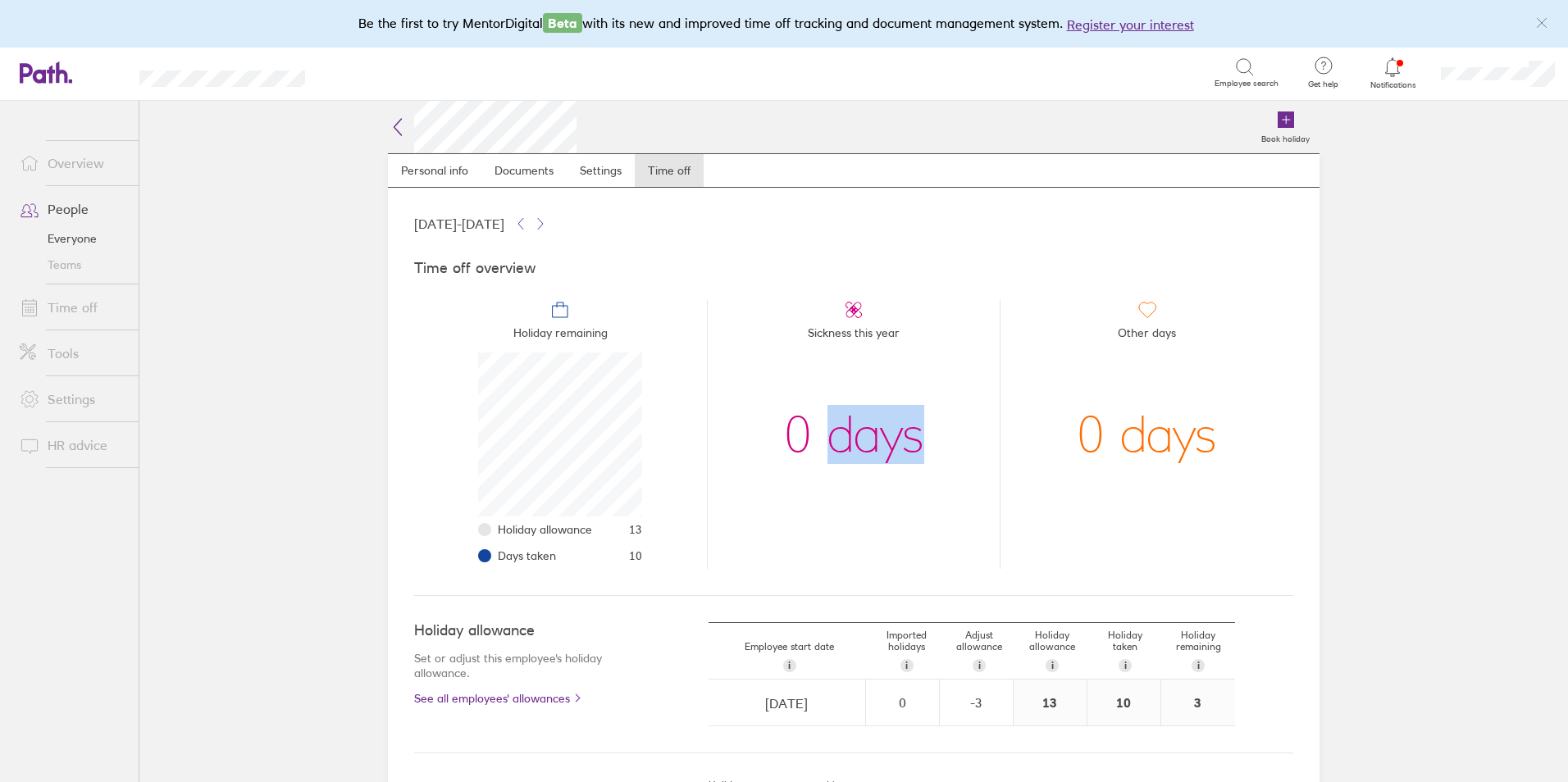
click at [881, 422] on div "0 days" at bounding box center [854, 435] width 141 height 164
click at [528, 224] on icon at bounding box center [521, 223] width 13 height 13
drag, startPoint x: 586, startPoint y: 224, endPoint x: 605, endPoint y: 225, distance: 19.0
click at [543, 225] on icon at bounding box center [540, 224] width 5 height 11
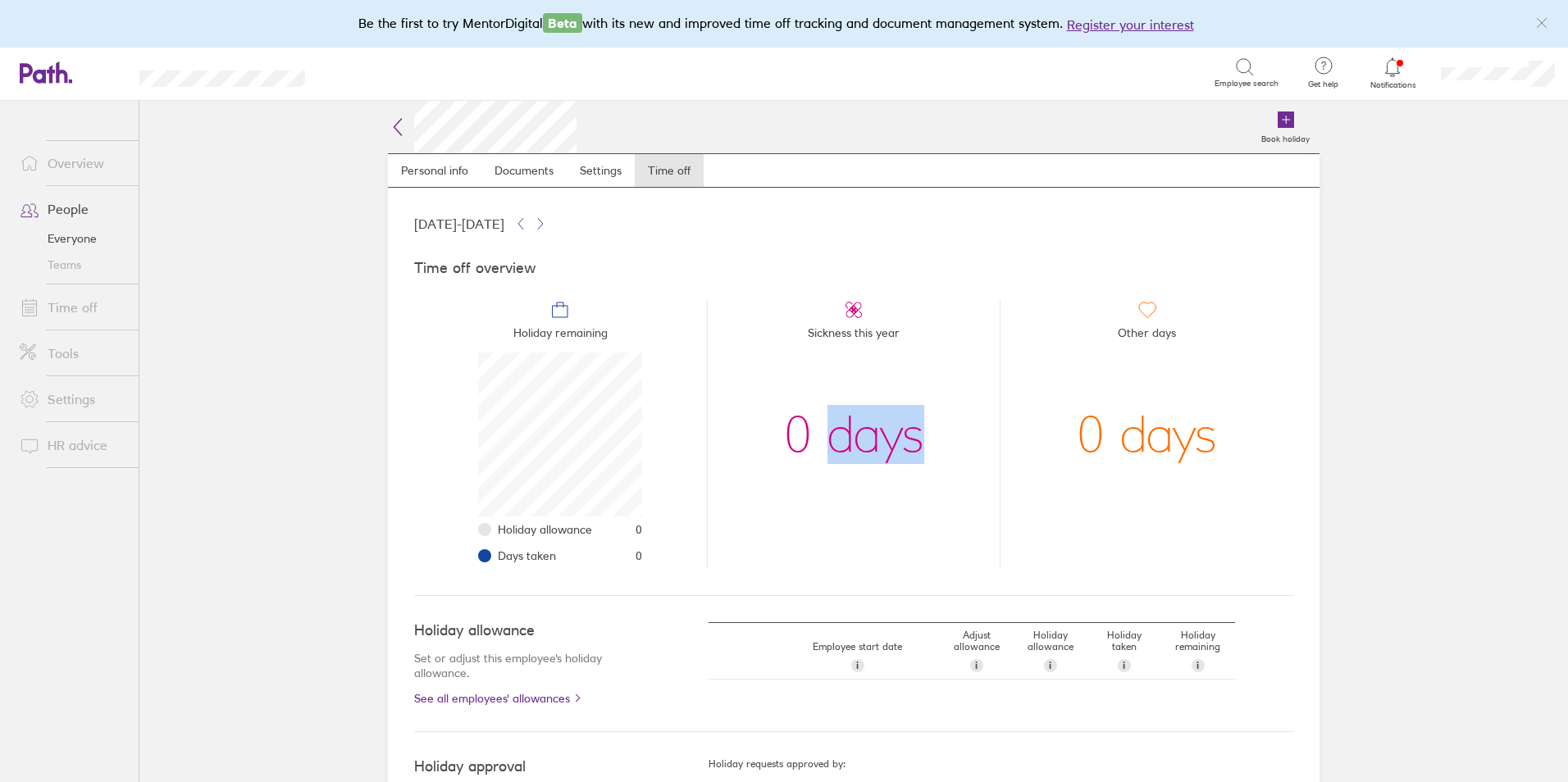
scroll to position [241, 0]
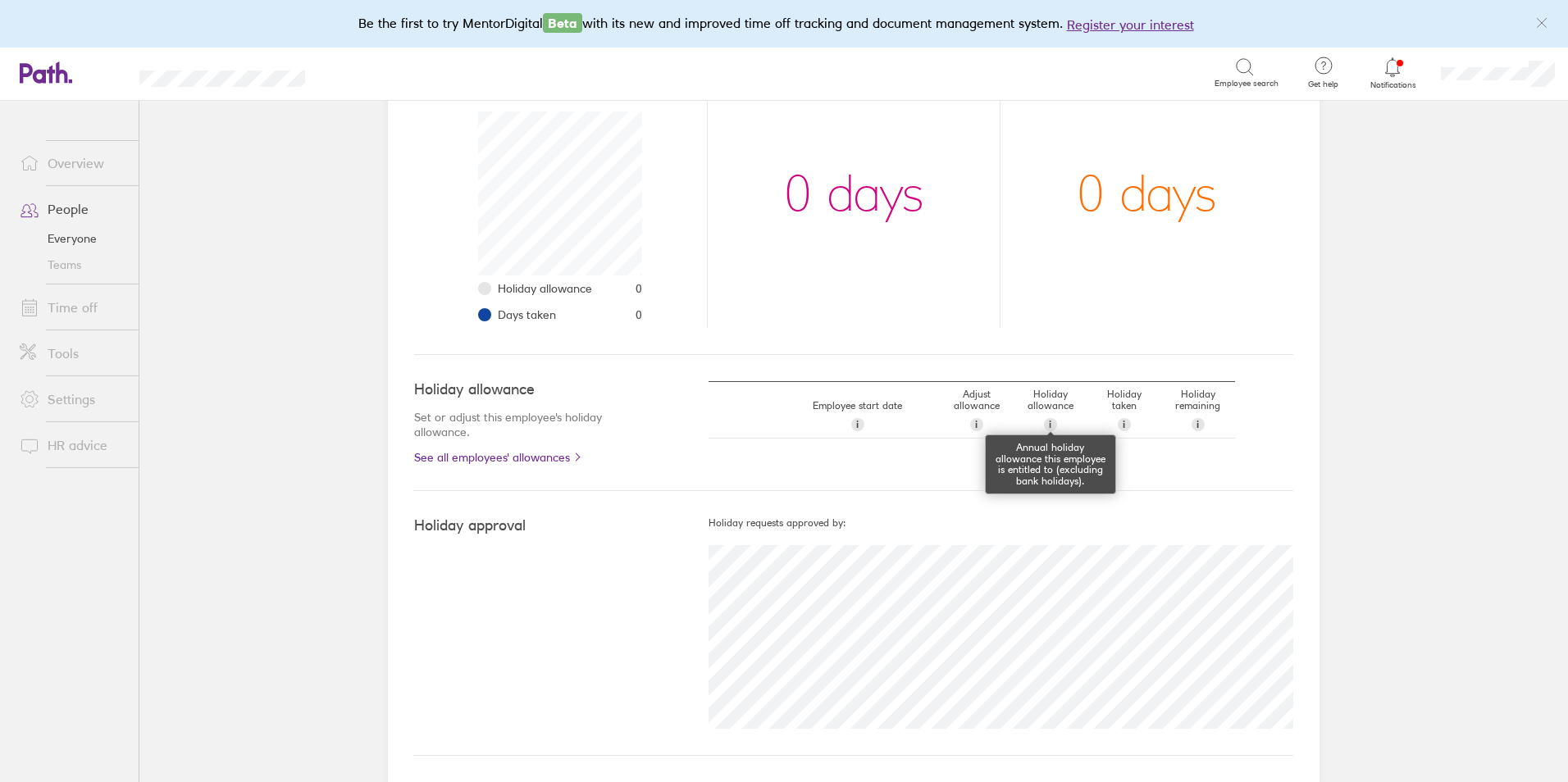
click at [1049, 425] on span "i" at bounding box center [1050, 424] width 2 height 13
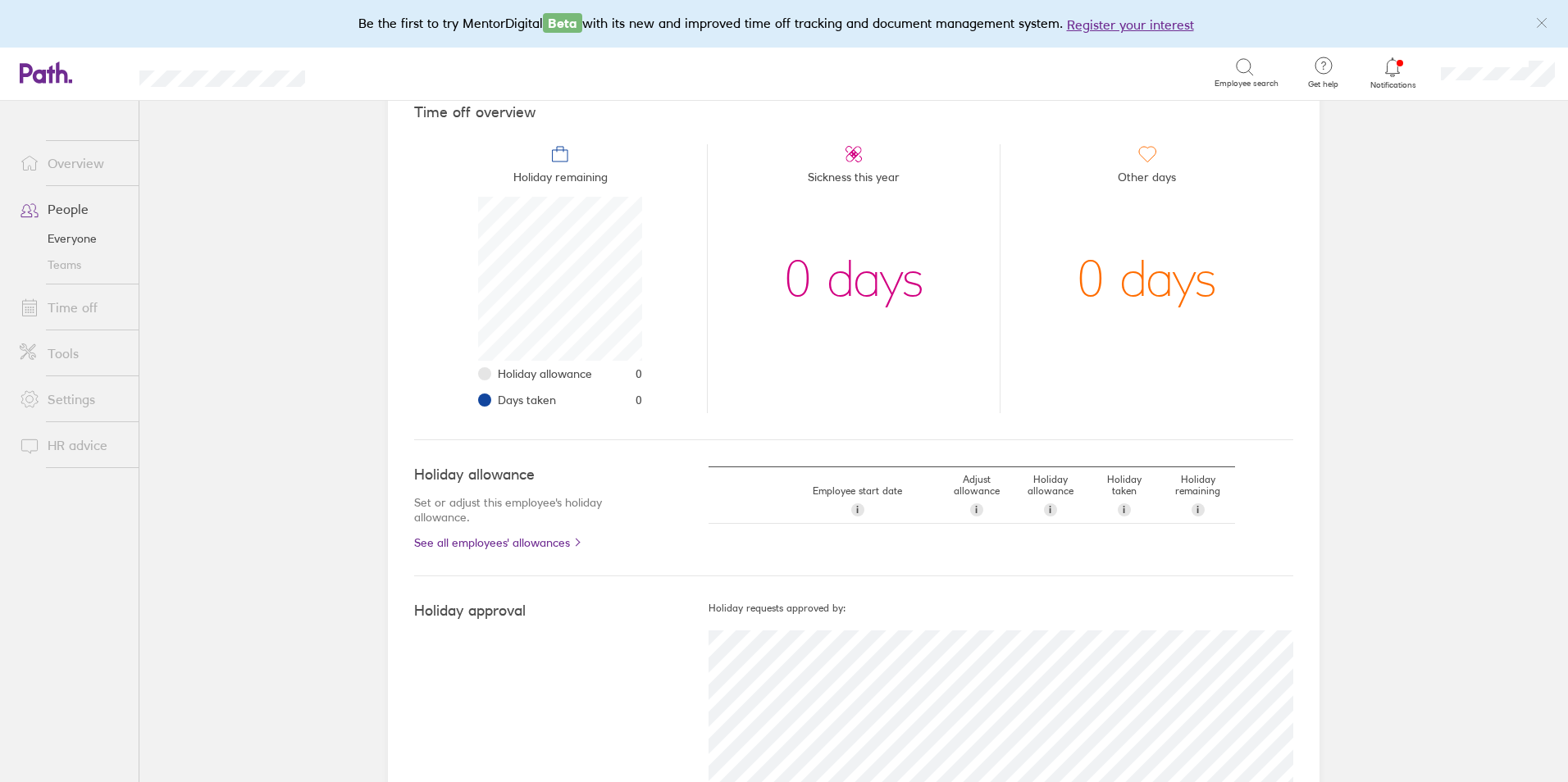
scroll to position [0, 0]
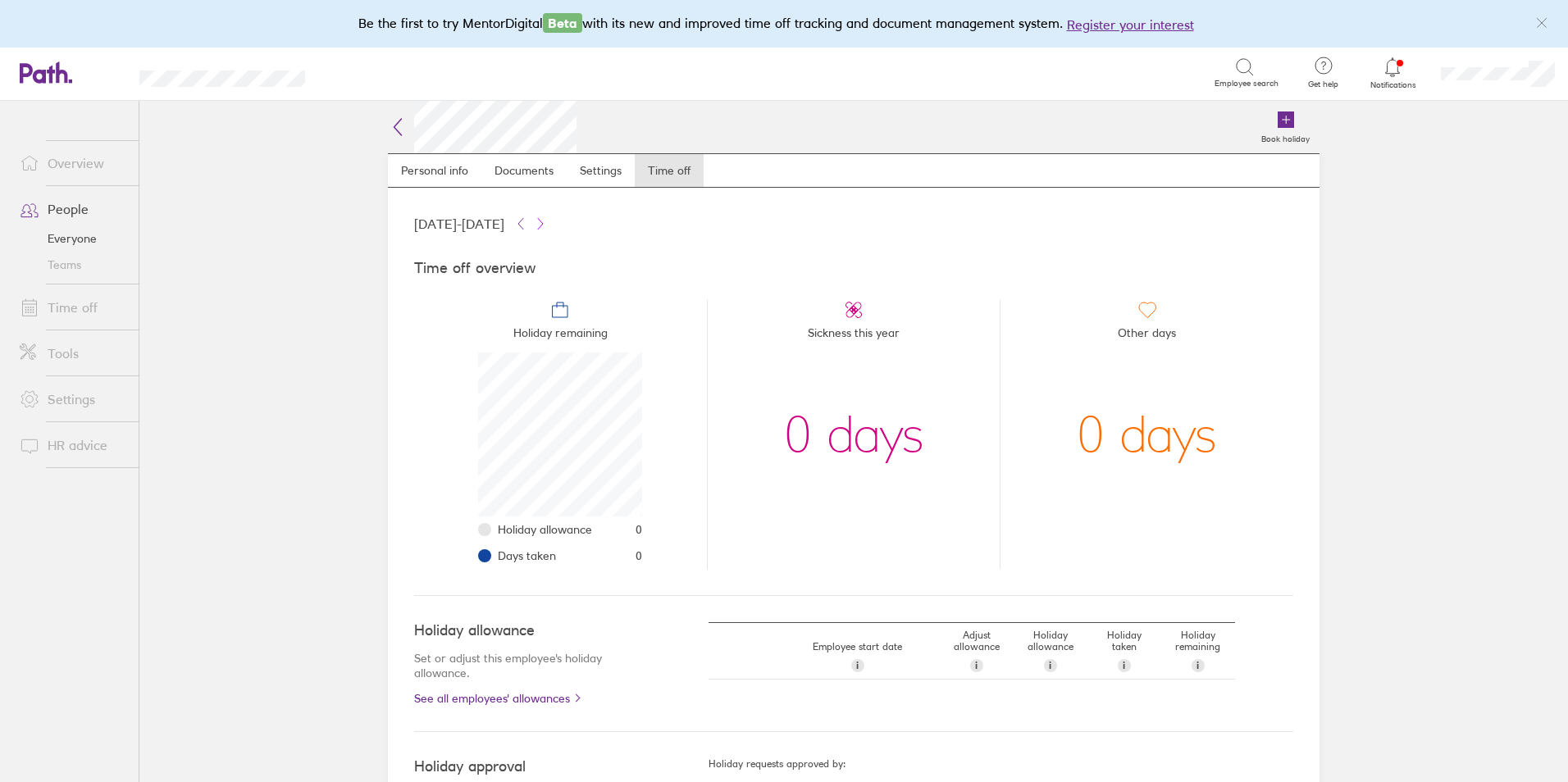
click at [547, 221] on icon at bounding box center [540, 223] width 13 height 13
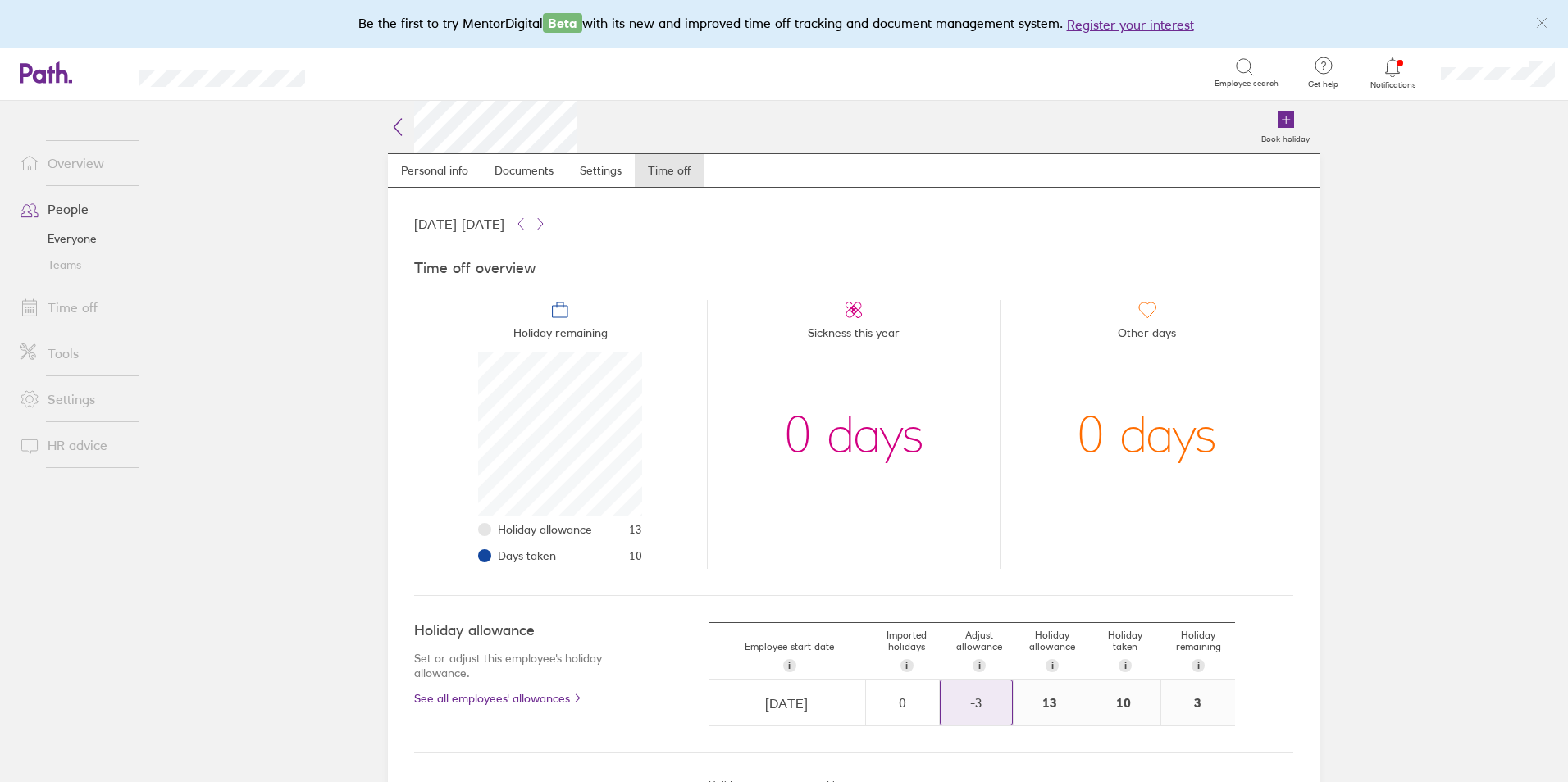
click at [975, 714] on div "-3" at bounding box center [977, 702] width 72 height 44
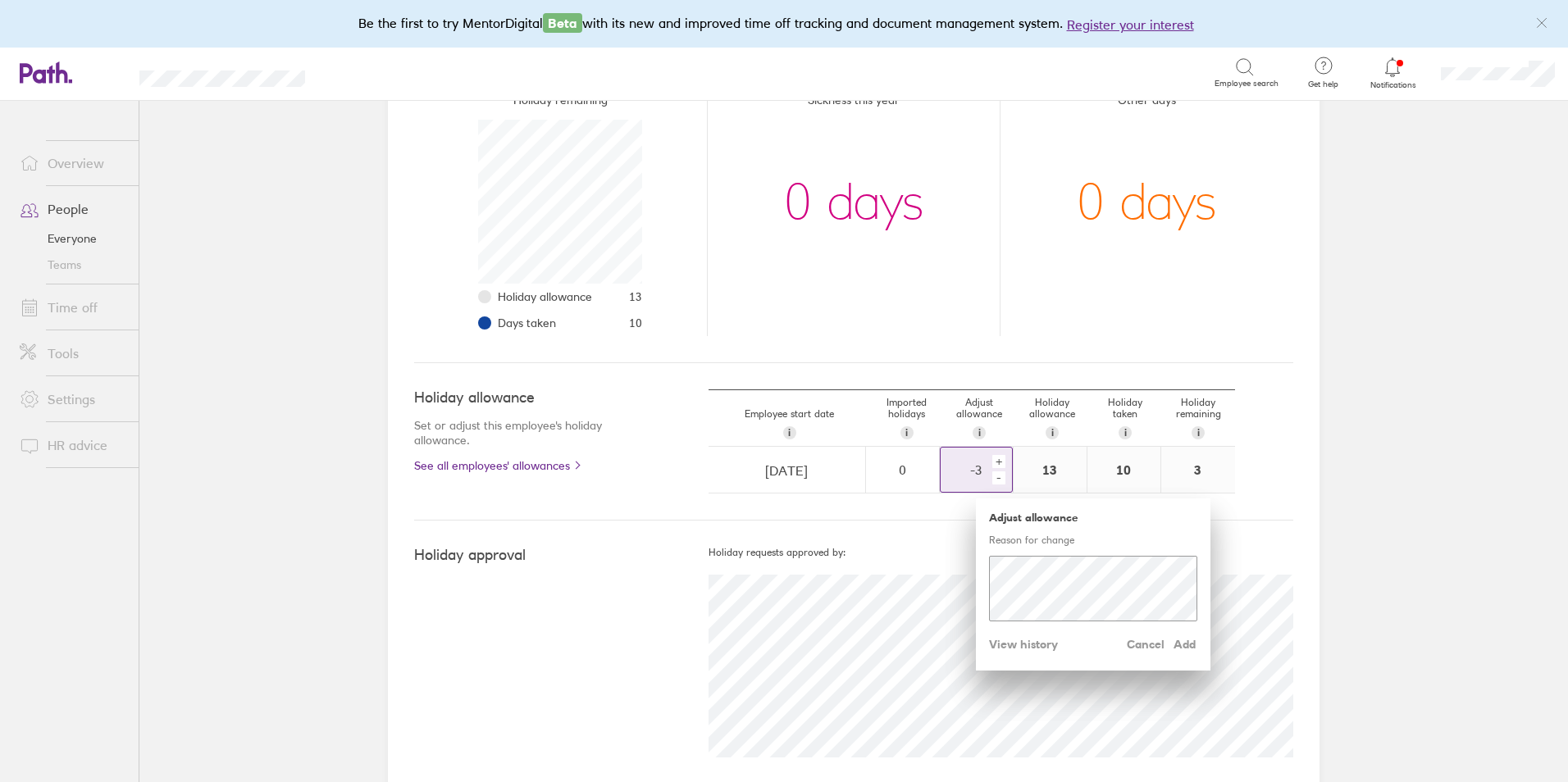
scroll to position [246, 0]
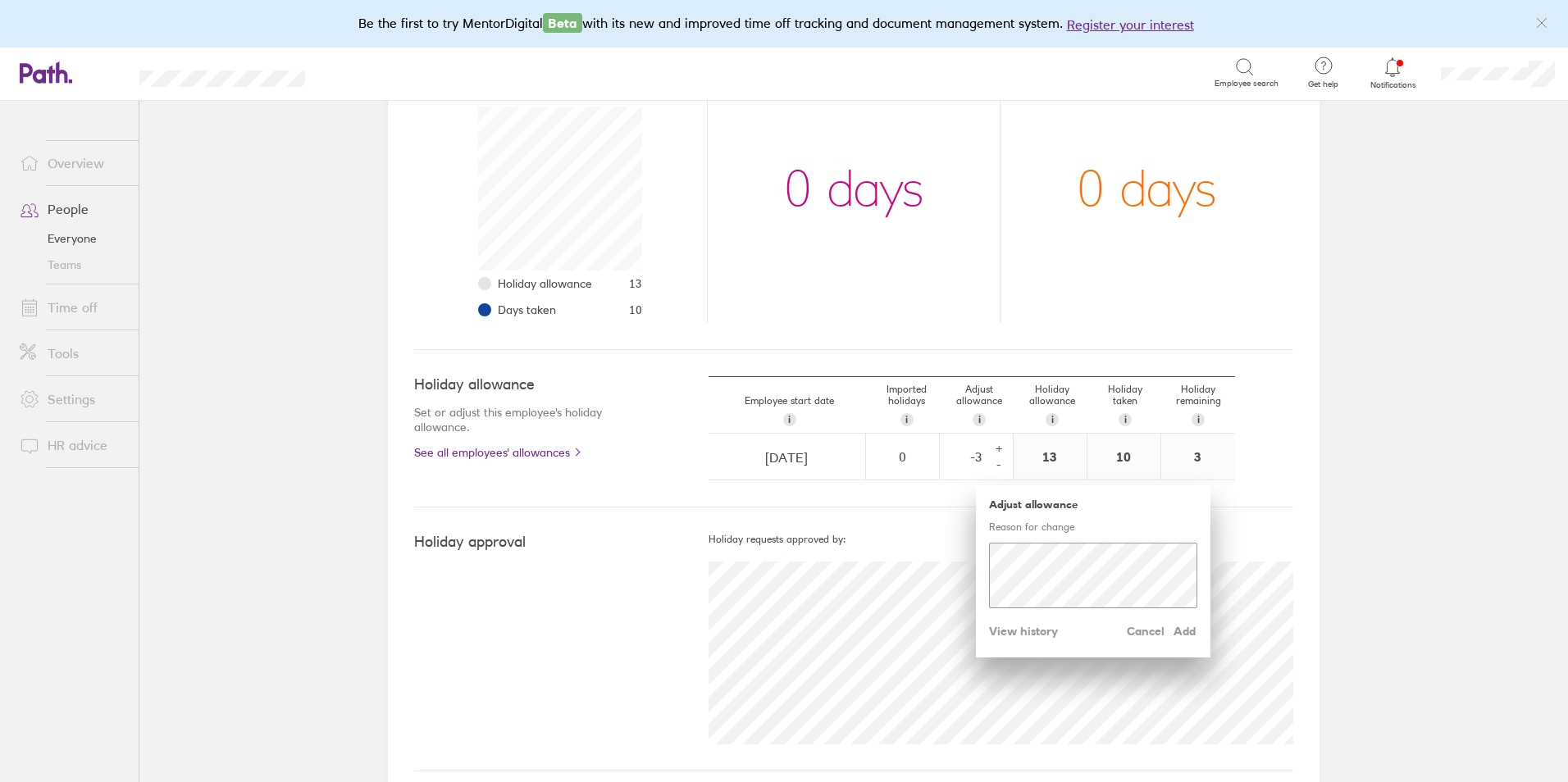
drag, startPoint x: 1040, startPoint y: 449, endPoint x: 1049, endPoint y: 449, distance: 9.0
click at [1049, 449] on div "13" at bounding box center [1049, 457] width 73 height 46
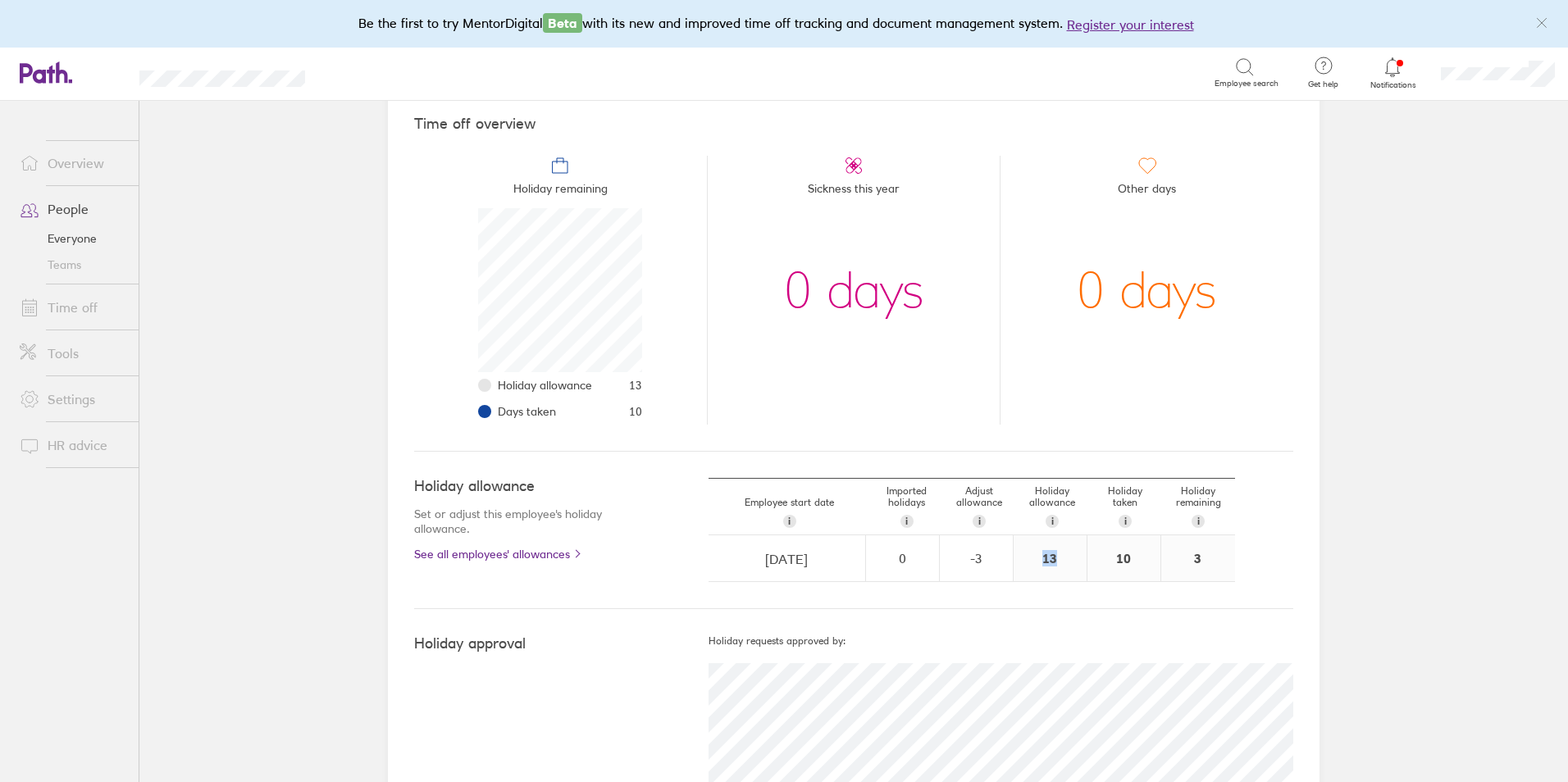
scroll to position [0, 0]
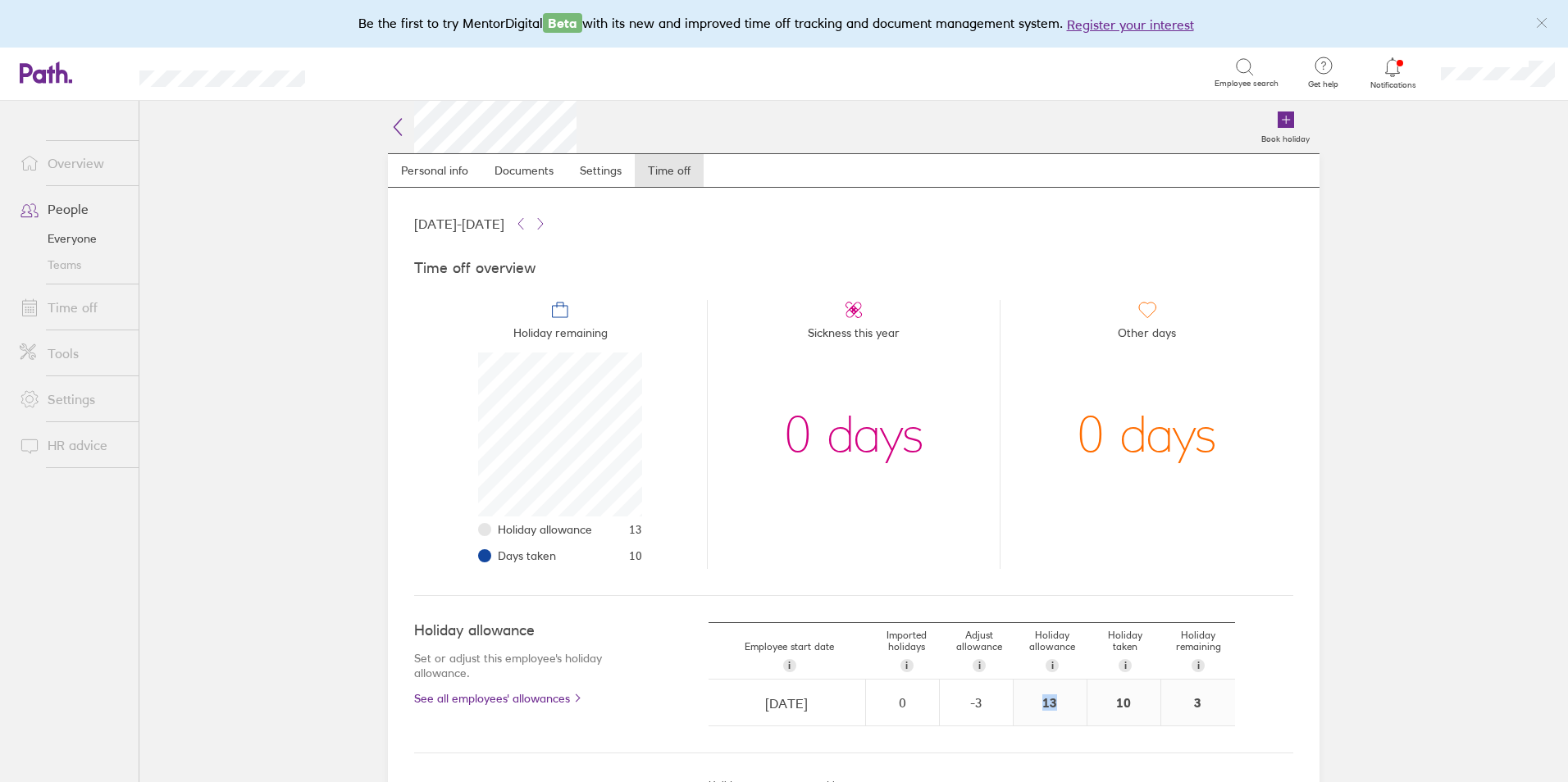
click at [58, 206] on link "People" at bounding box center [73, 208] width 132 height 33
